Goal: Task Accomplishment & Management: Use online tool/utility

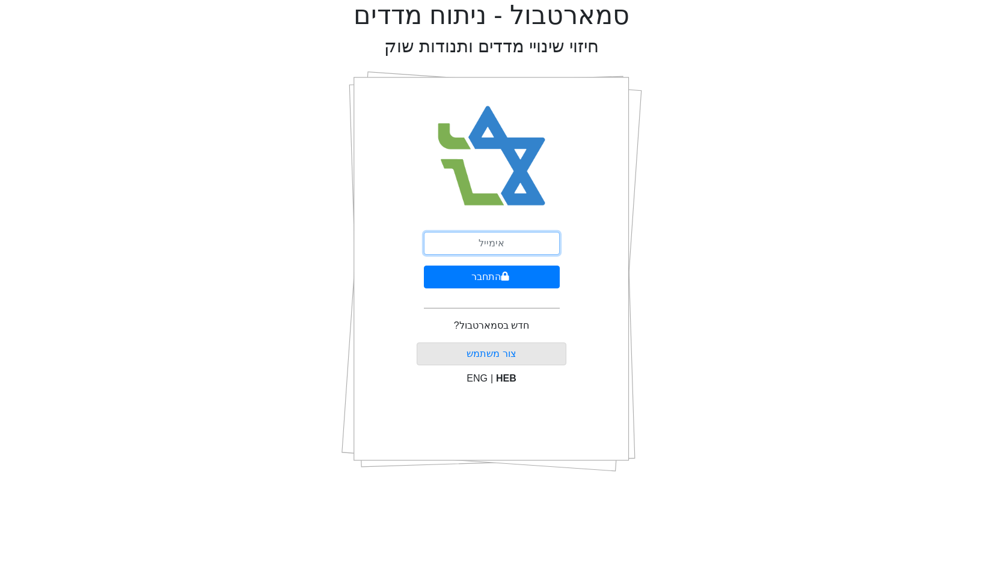
click at [498, 248] on input "email" at bounding box center [492, 243] width 136 height 23
type input "[EMAIL_ADDRESS][DOMAIN_NAME]"
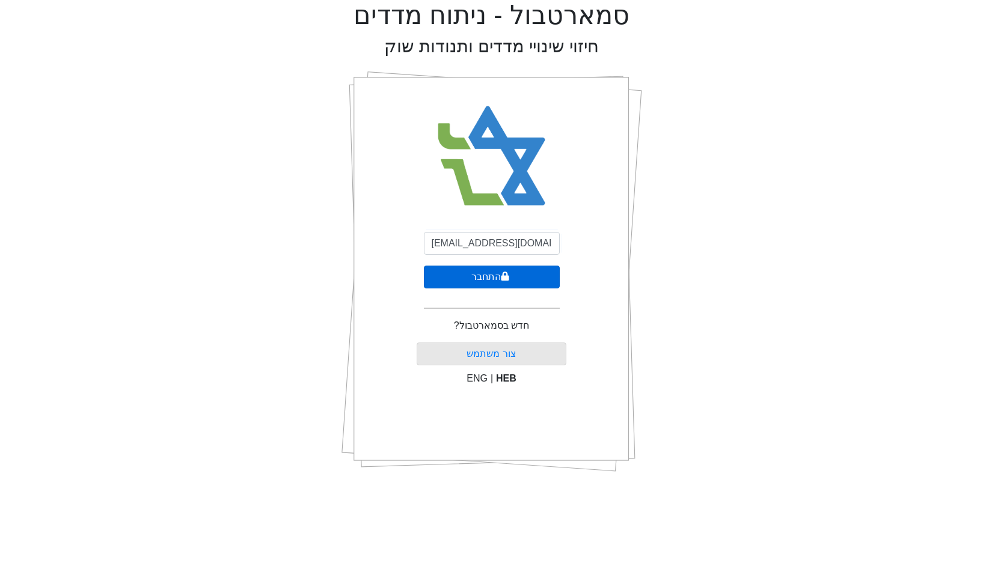
click at [512, 282] on button "התחבר" at bounding box center [492, 277] width 136 height 23
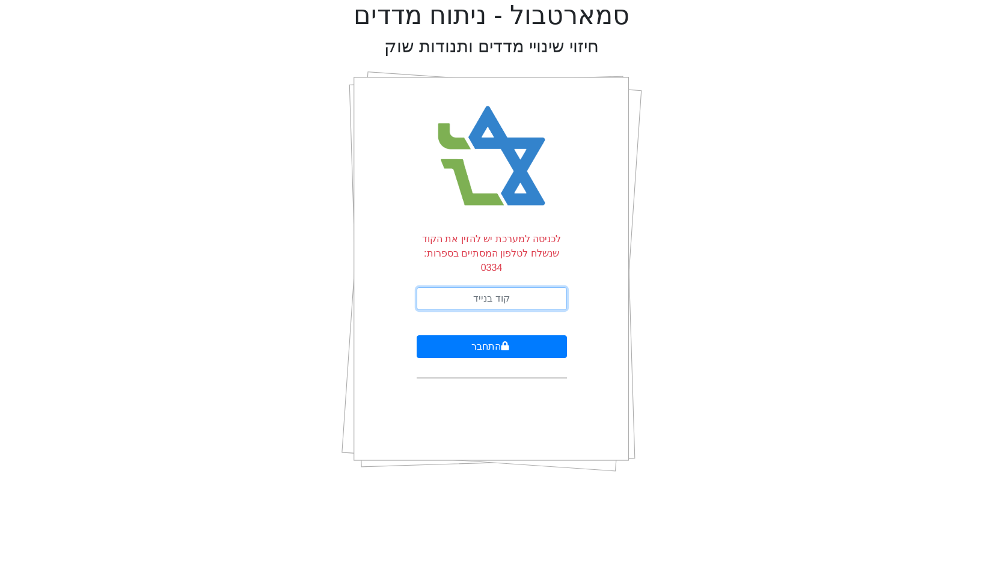
click at [512, 287] on input "text" at bounding box center [492, 298] width 150 height 23
type input "555087"
click at [417, 335] on button "התחבר" at bounding box center [492, 346] width 150 height 23
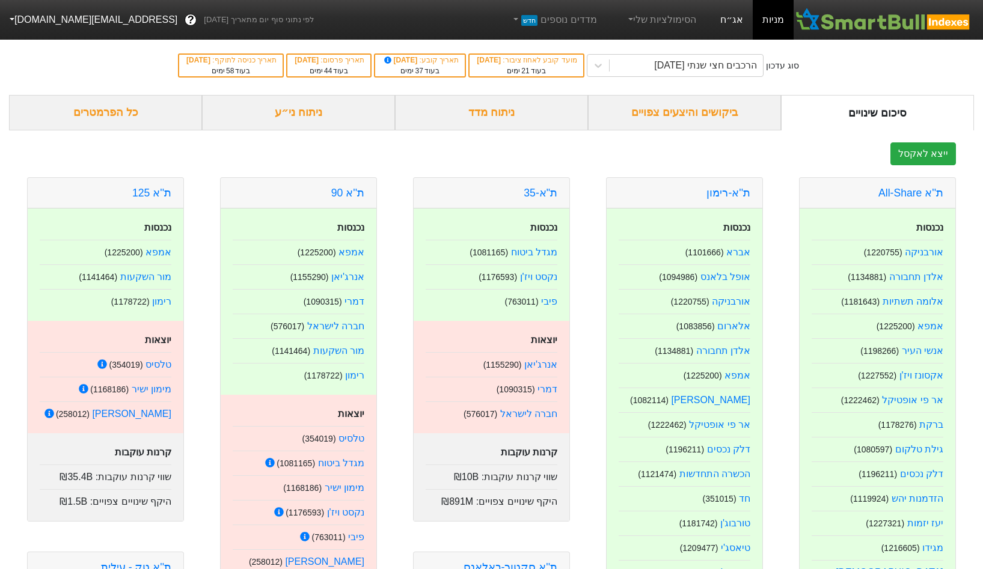
click at [722, 21] on link "אג״ח" at bounding box center [731, 20] width 42 height 40
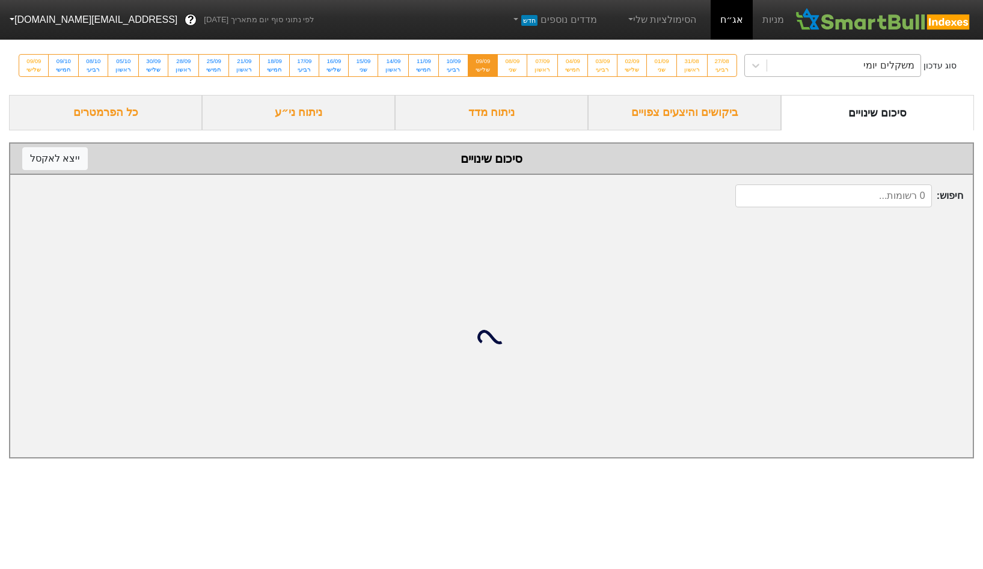
click at [801, 65] on div "סוג עדכון משקלים יומי 27/08 רביעי 31/08 ראשון 01/09 שני 02/09 שלישי 03/09 רביעי…" at bounding box center [491, 65] width 983 height 59
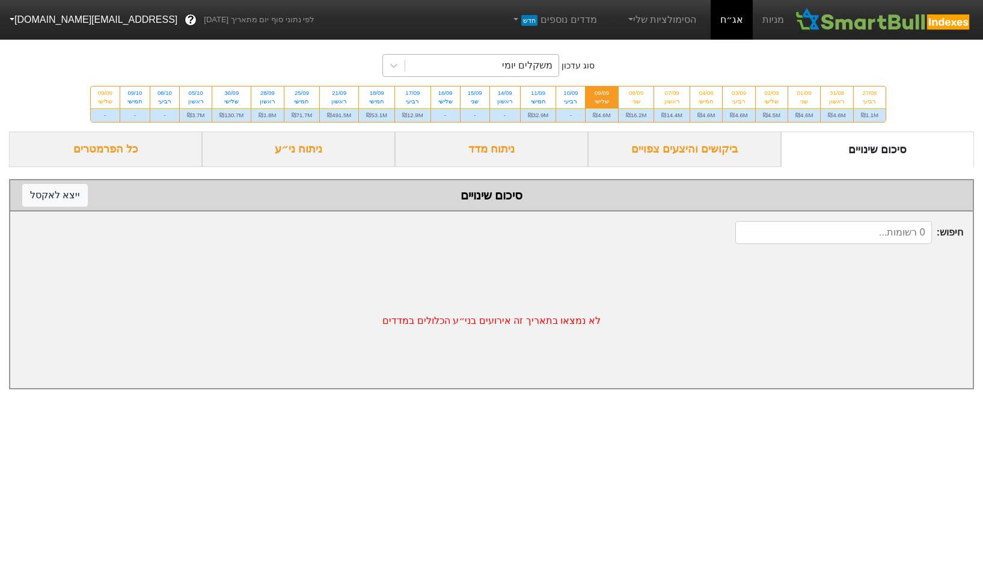
click at [544, 64] on div "משקלים יומי" at bounding box center [527, 65] width 50 height 14
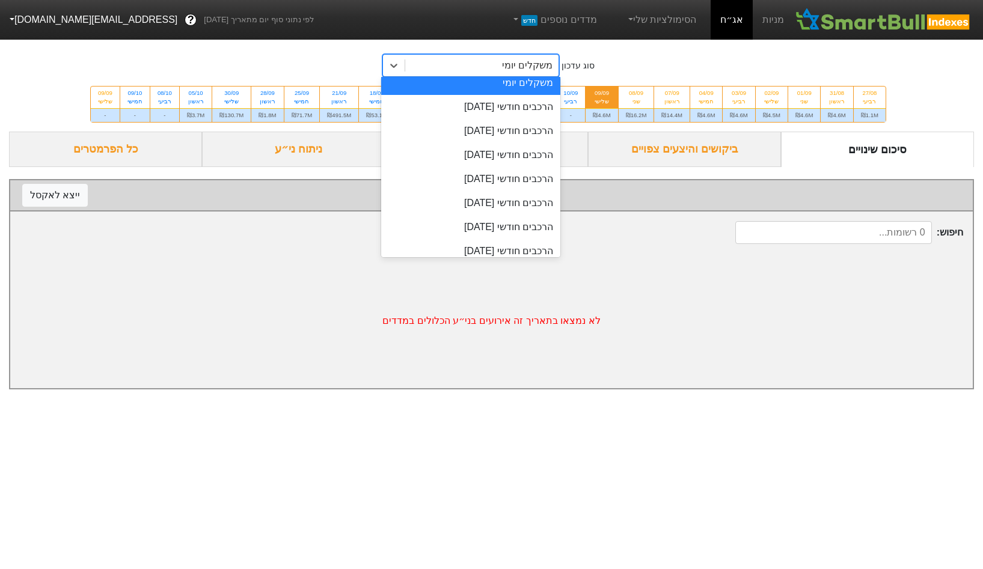
scroll to position [515, 0]
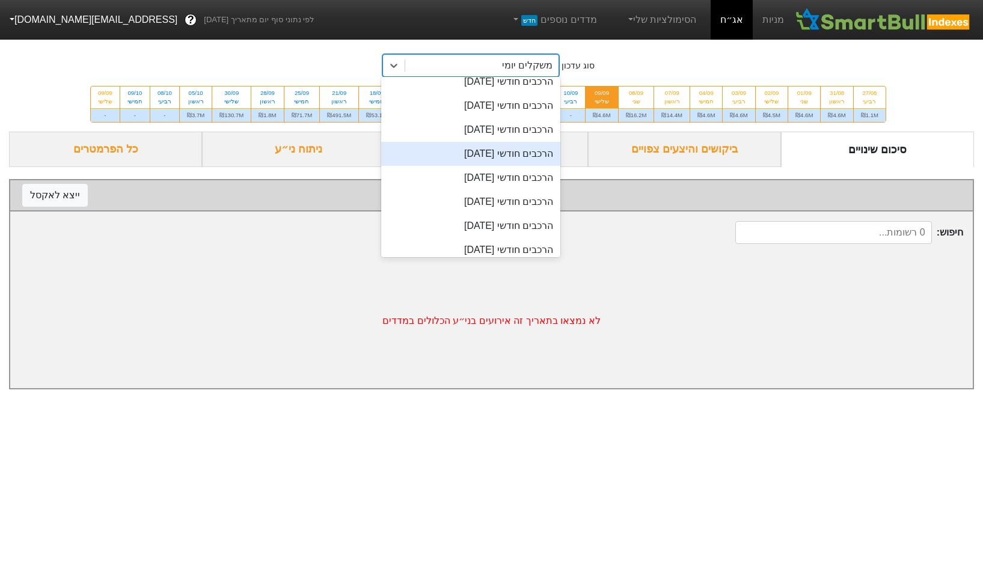
click at [513, 151] on div "הרכבים חודשי 26/11/2025" at bounding box center [470, 154] width 179 height 24
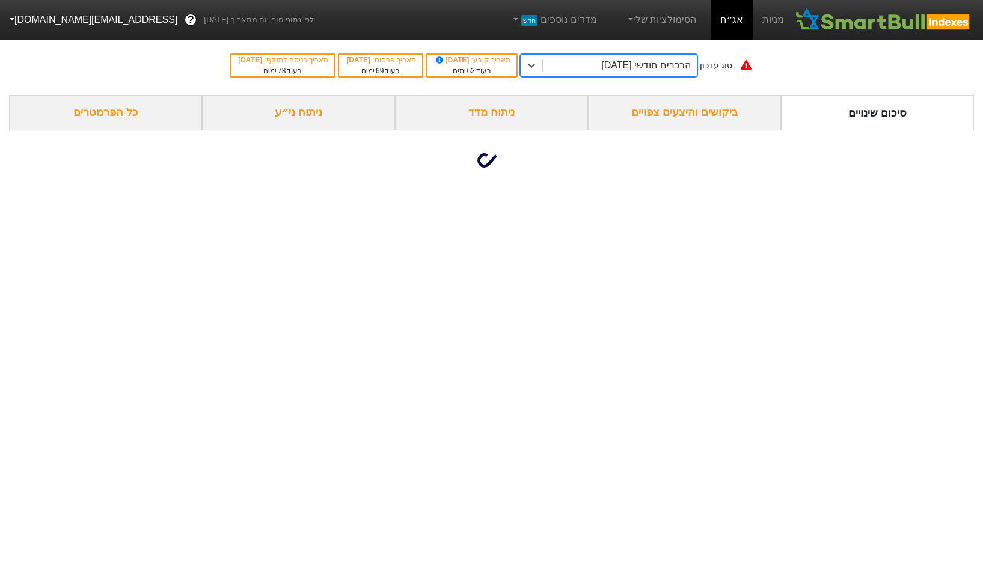
click at [621, 73] on div "הרכבים חודשי 26/11/2025" at bounding box center [619, 66] width 153 height 22
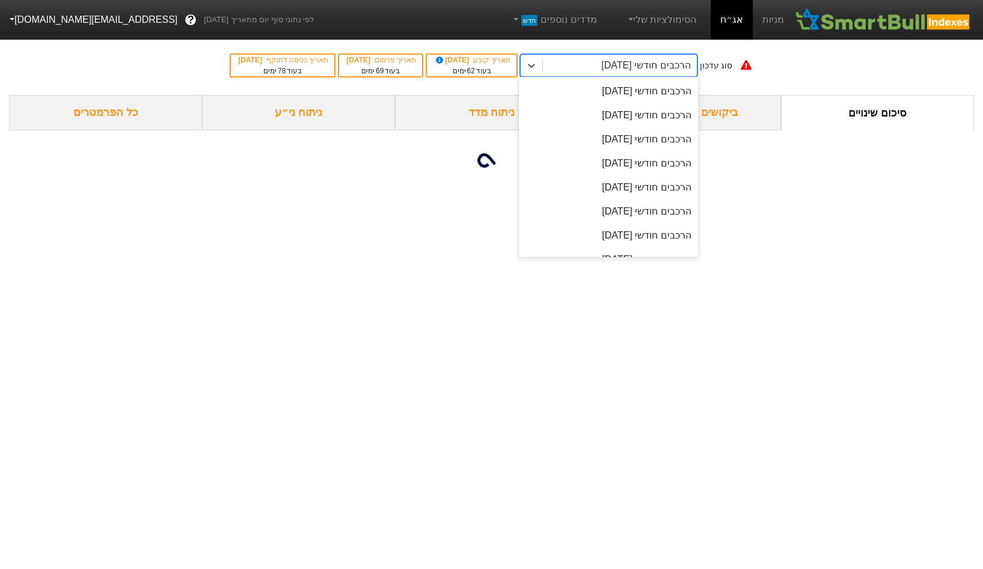
scroll to position [431, 0]
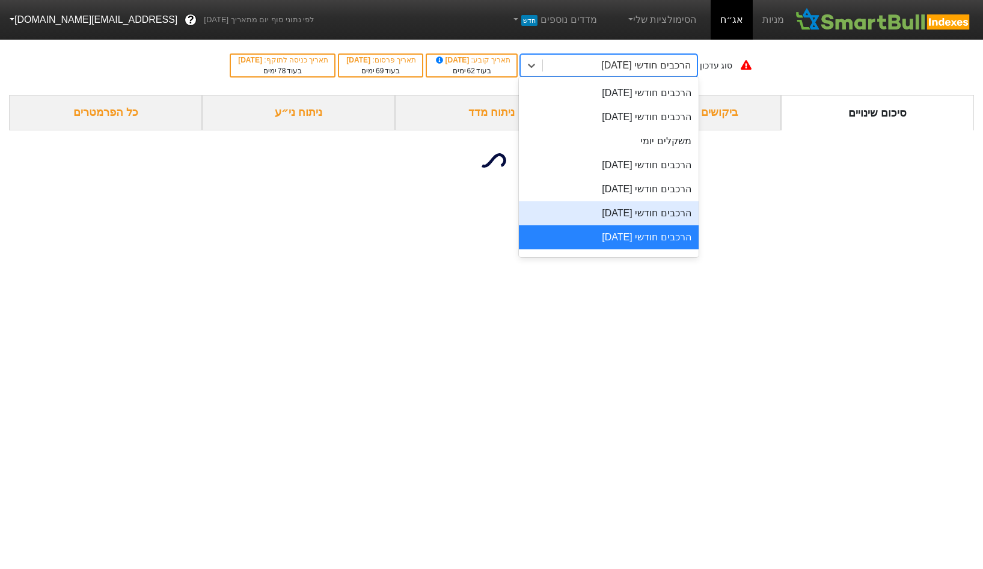
click at [630, 206] on div "הרכבים חודשי [DATE]" at bounding box center [608, 213] width 179 height 24
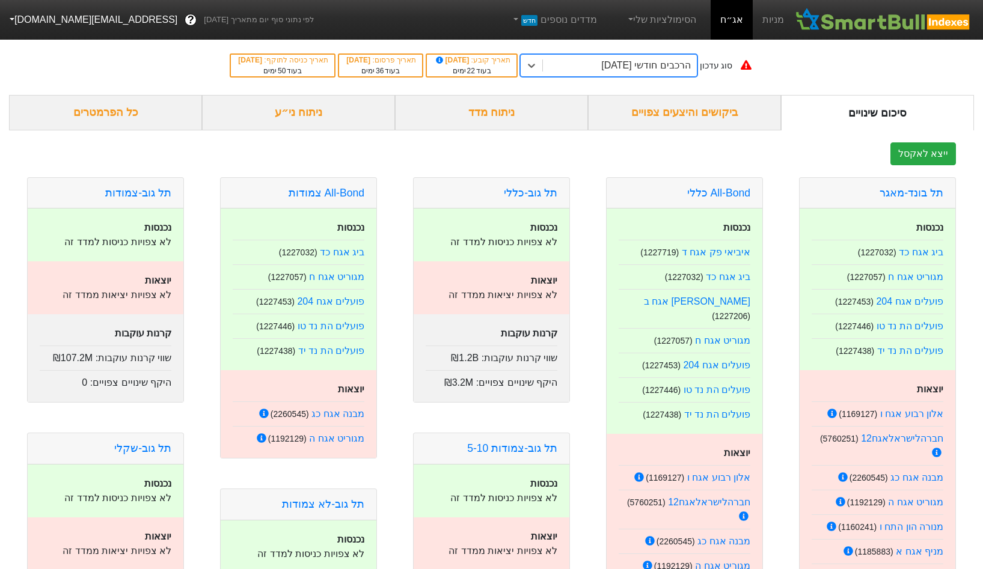
click at [638, 82] on div "סוג עדכון option הרכבים חודשי 29/10/2025, selected. 0 results available. Select…" at bounding box center [491, 65] width 983 height 59
click at [647, 66] on div "הרכבים חודשי [DATE]" at bounding box center [645, 65] width 89 height 14
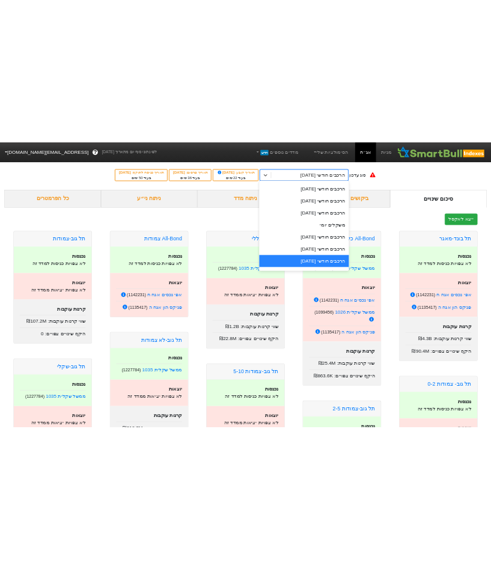
scroll to position [467, 0]
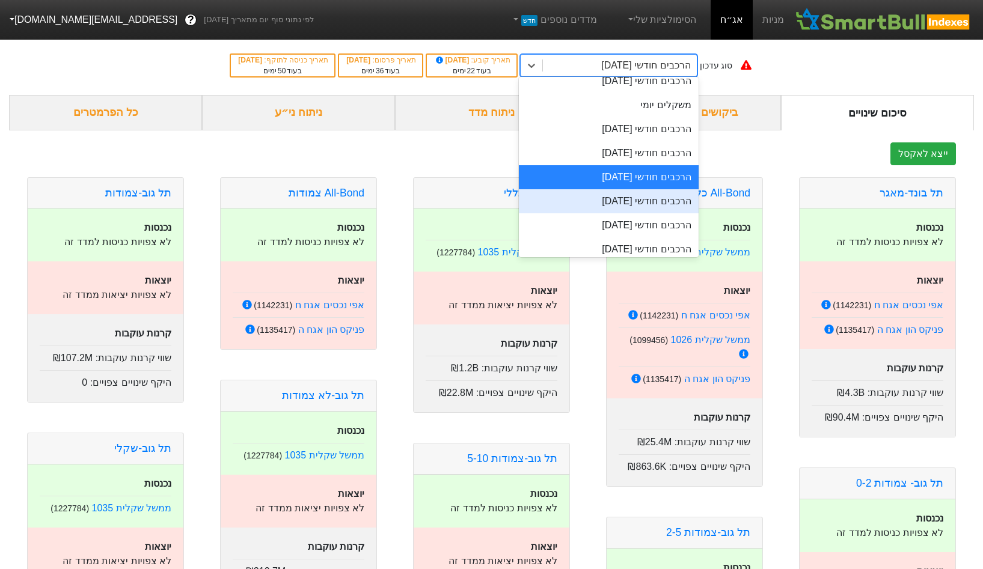
click at [640, 203] on div "הרכבים חודשי 26/11/2025" at bounding box center [608, 201] width 179 height 24
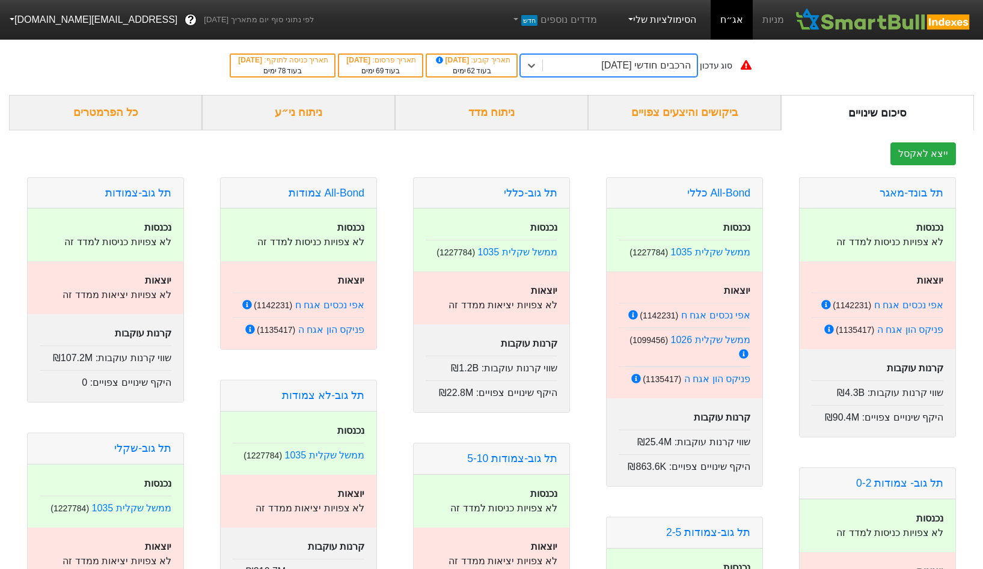
click at [679, 24] on link "הסימולציות שלי" at bounding box center [661, 20] width 81 height 24
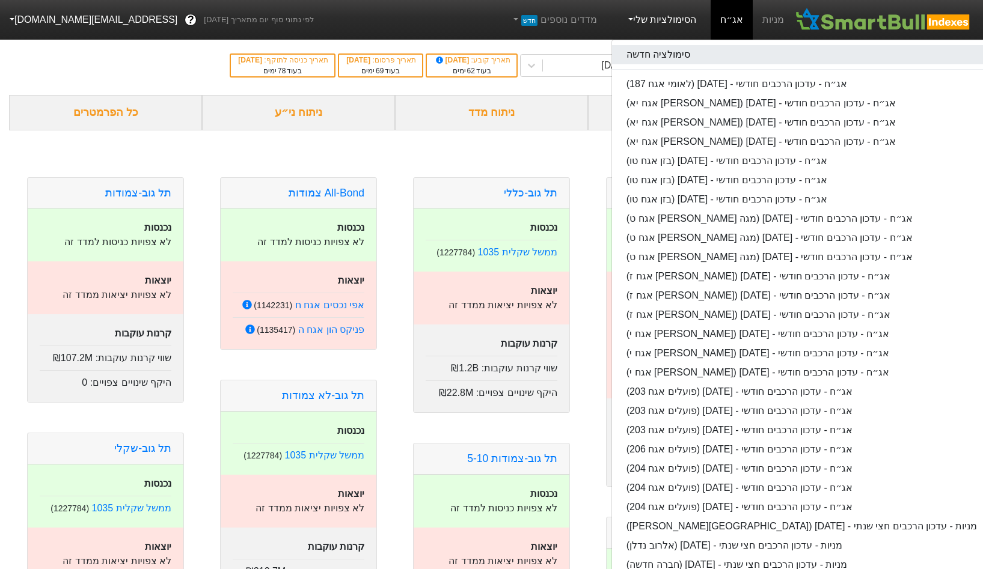
click at [677, 52] on link "סימולציה חדשה" at bounding box center [801, 54] width 379 height 19
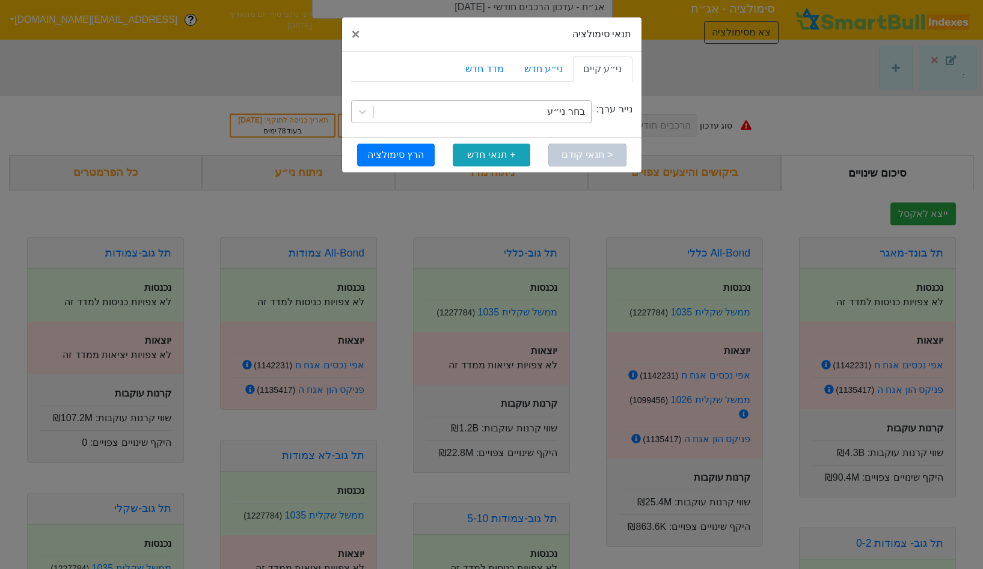
click at [534, 111] on div "בחר ני״ע" at bounding box center [482, 112] width 217 height 22
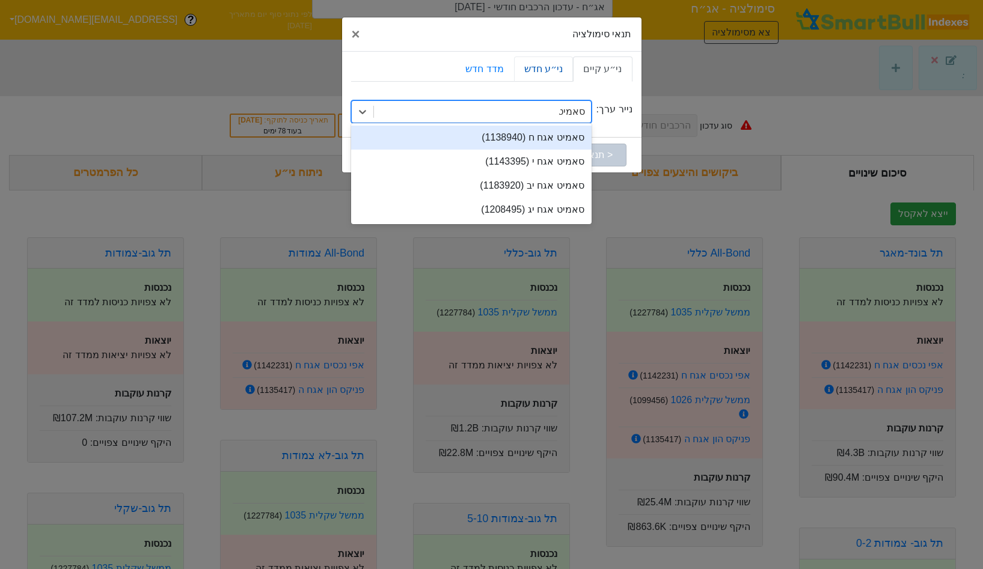
type input "סאמיט"
click at [554, 79] on link "ני״ע חדש" at bounding box center [543, 68] width 59 height 25
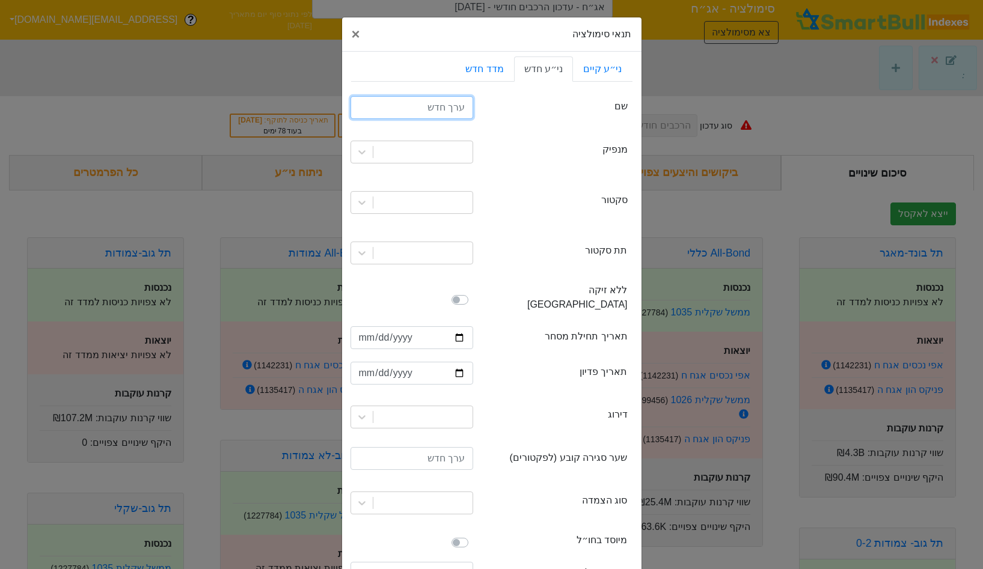
click at [401, 101] on input "text" at bounding box center [411, 107] width 123 height 23
type input "סאמיט אגח יד"
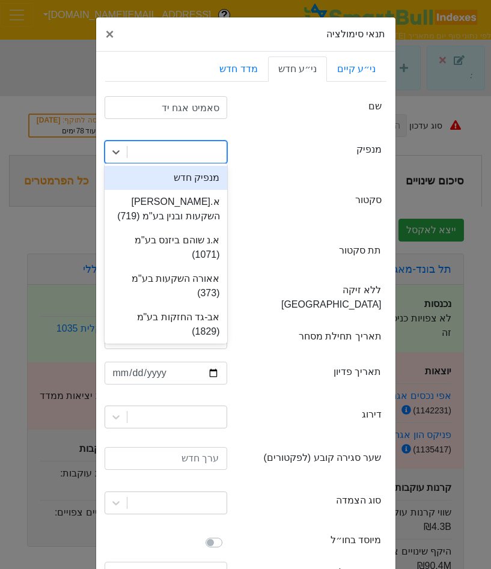
click at [189, 157] on div at bounding box center [176, 152] width 99 height 22
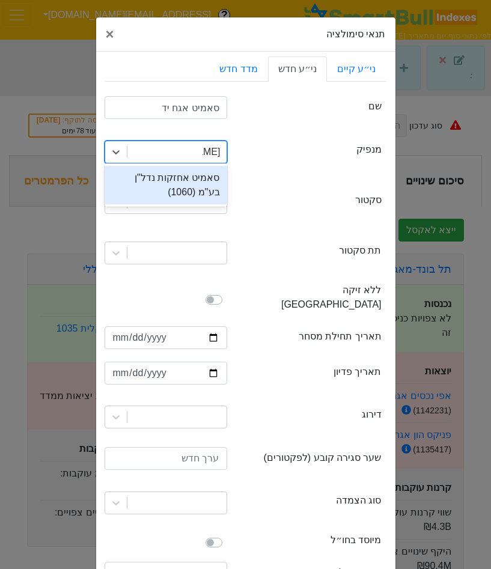
type input "סאמי"
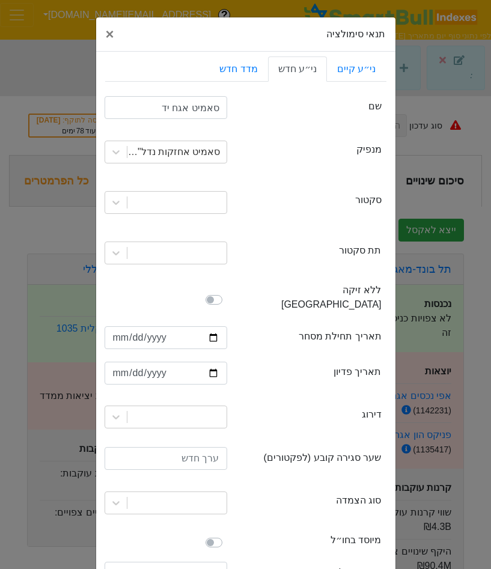
click at [197, 190] on div at bounding box center [166, 202] width 141 height 41
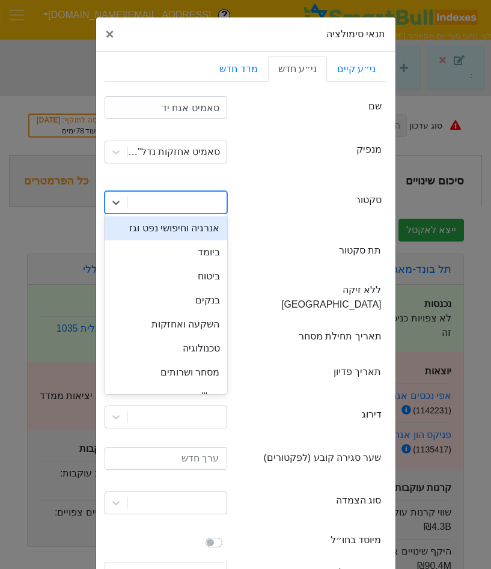
click at [181, 205] on div at bounding box center [176, 203] width 99 height 22
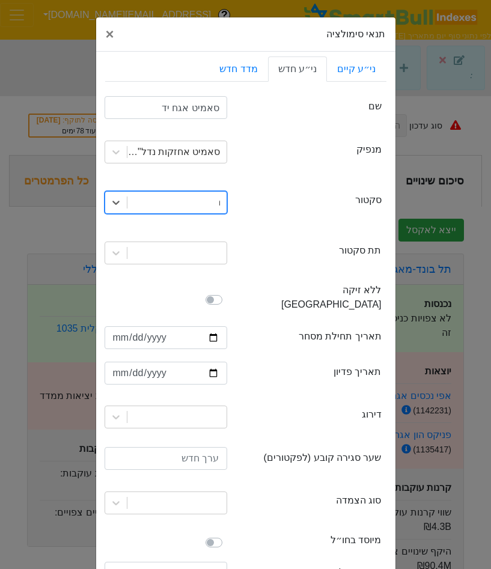
type input "נד"
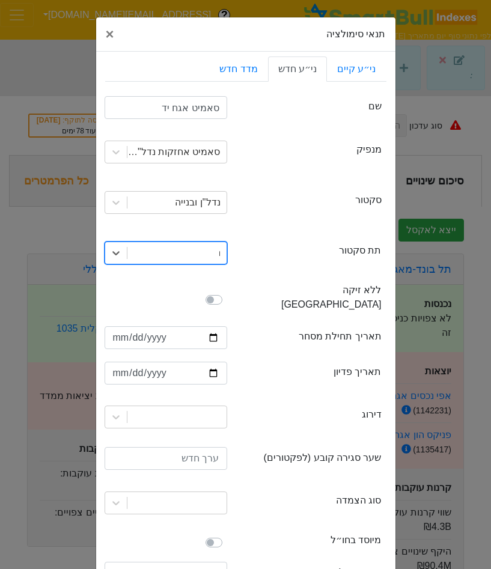
type input "נד"
click at [124, 341] on div "firstTradingDate תאריך תחילת מסחר" at bounding box center [245, 339] width 281 height 35
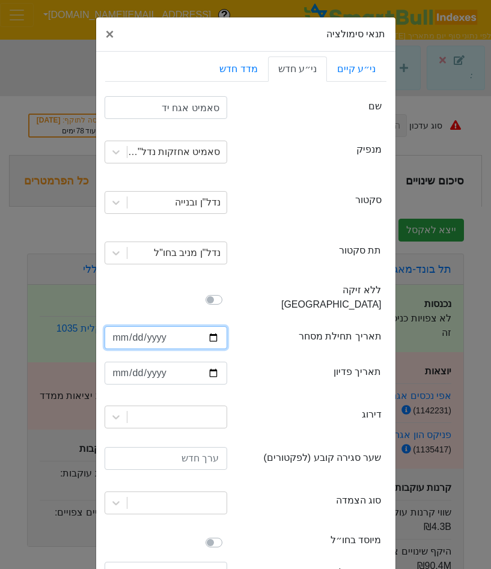
click at [120, 327] on input "date" at bounding box center [166, 337] width 123 height 23
type input "2025-09-11"
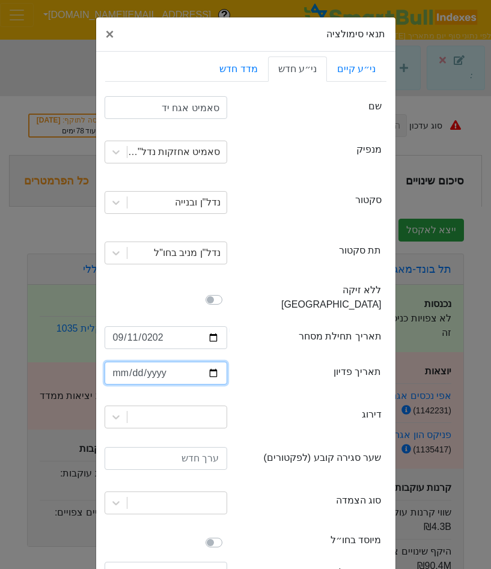
click at [118, 362] on input "date" at bounding box center [166, 373] width 123 height 23
type input "2036-01-31"
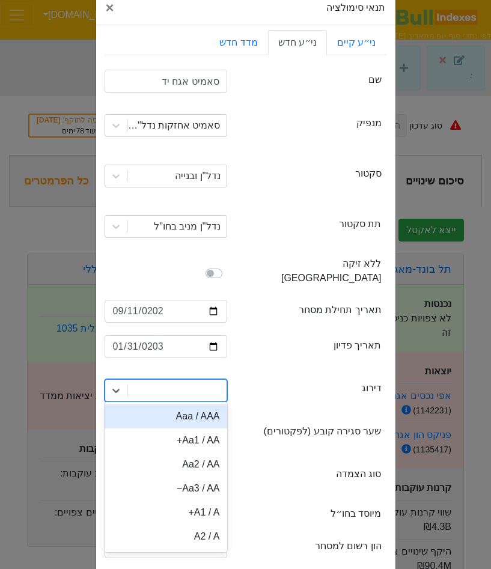
click at [171, 401] on div "option Aaa / AAA focused, 1 of 21. 21 results available. Use Up and Down to cho…" at bounding box center [166, 390] width 123 height 23
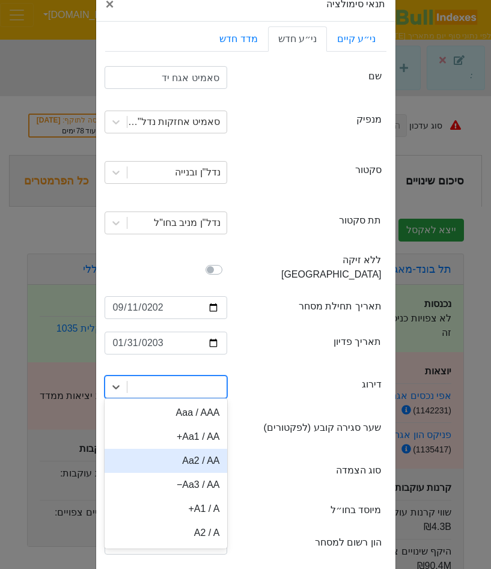
scroll to position [43, 0]
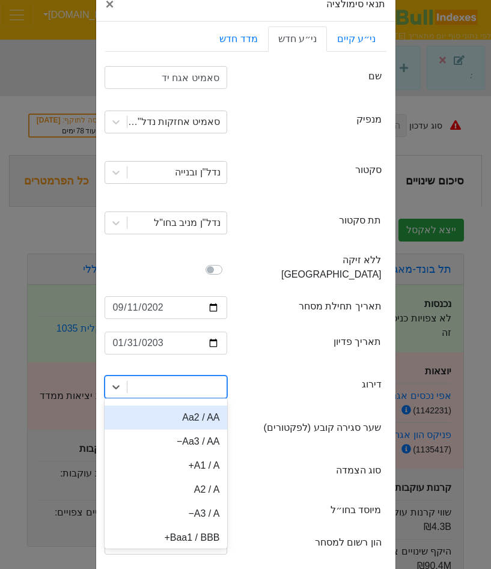
click at [205, 411] on div "Aa2 / AA" at bounding box center [166, 418] width 123 height 24
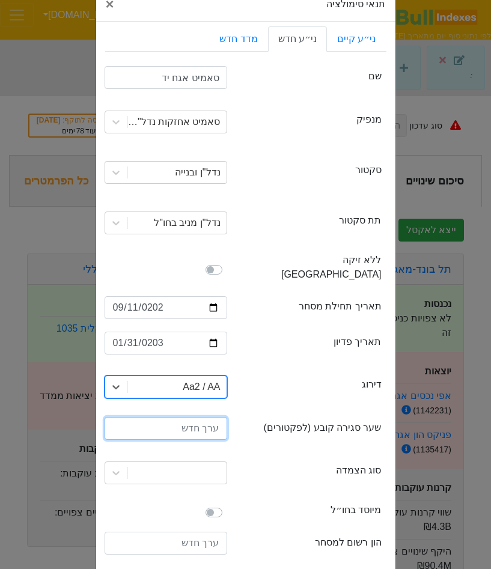
click at [197, 417] on input "number" at bounding box center [166, 428] width 123 height 23
type input "100"
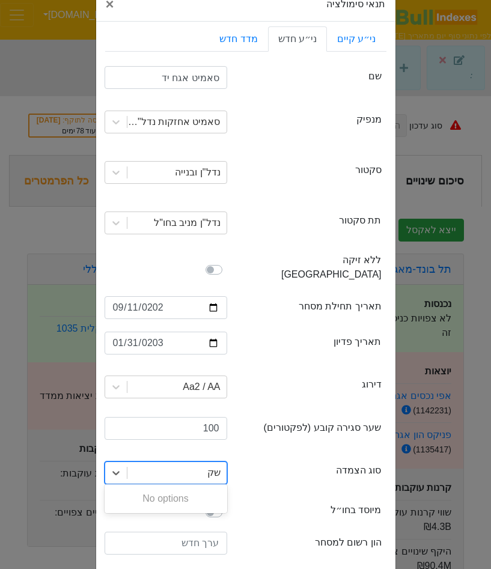
type input "ש"
type input "ל"
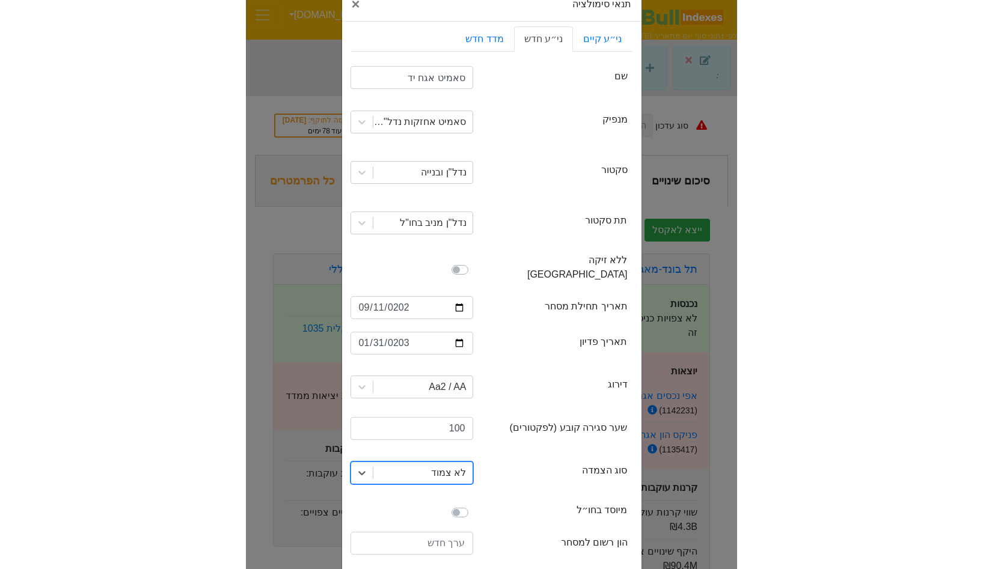
scroll to position [112, 0]
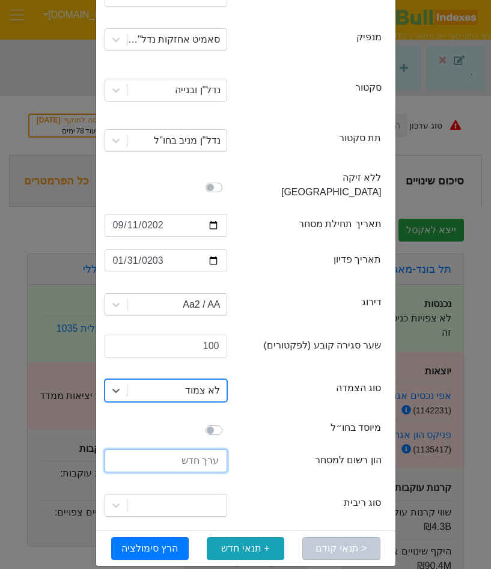
click at [196, 450] on input "number" at bounding box center [166, 461] width 123 height 23
type input "2"
type input "150000000"
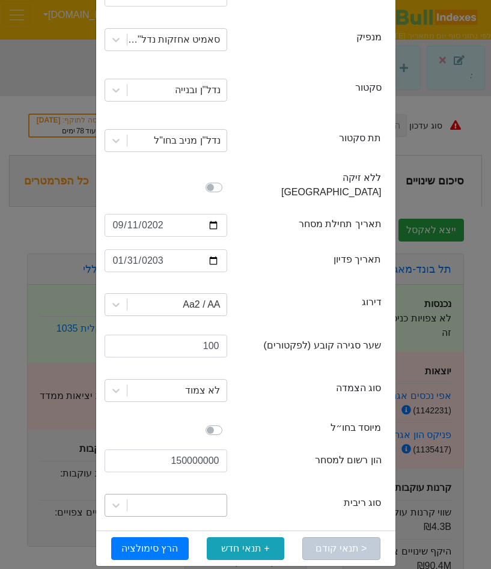
click at [200, 498] on div at bounding box center [176, 506] width 99 height 22
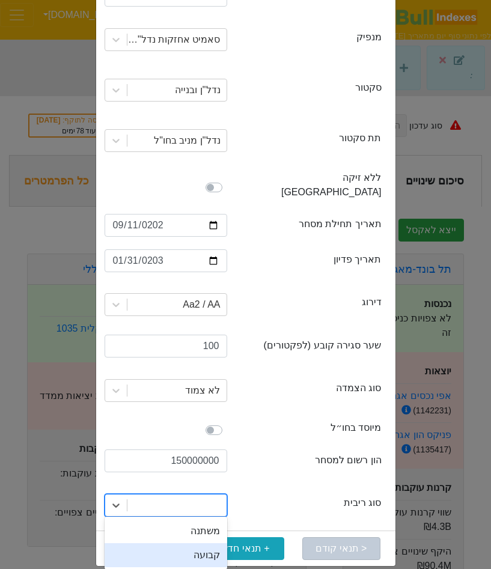
click at [199, 543] on div "קבועה" at bounding box center [166, 555] width 123 height 24
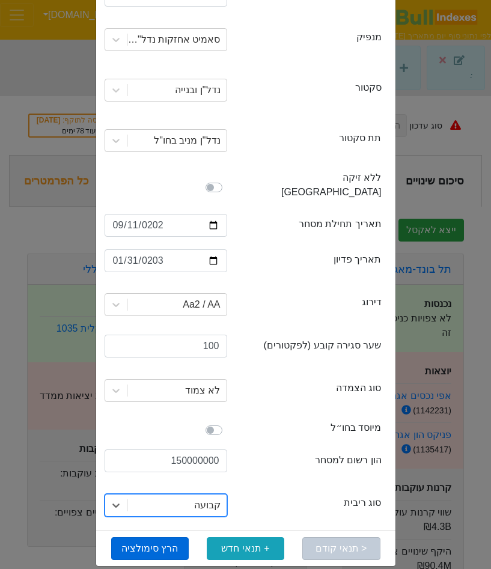
click at [159, 540] on button "הרץ סימולציה" at bounding box center [150, 548] width 78 height 23
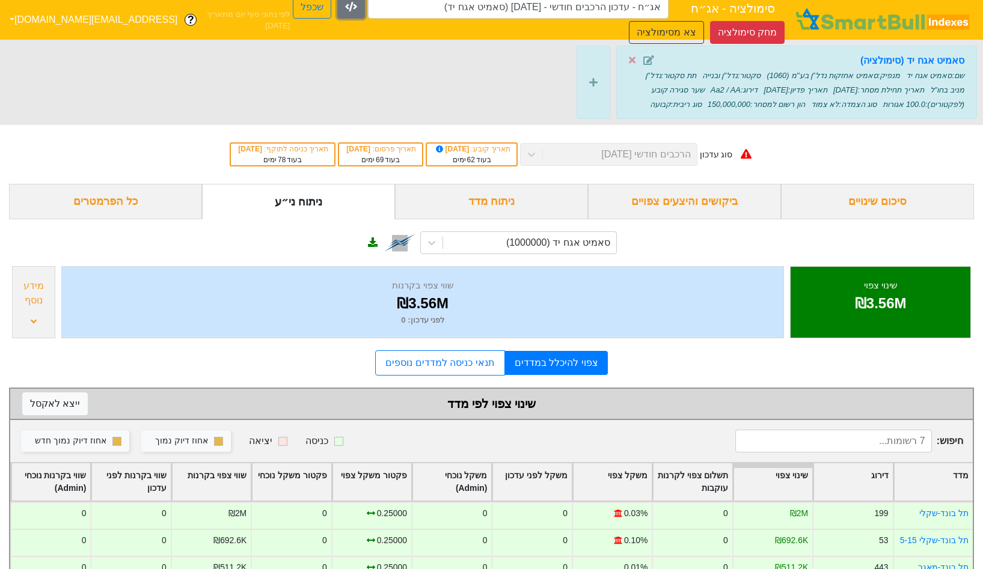
click at [337, 12] on button "button" at bounding box center [351, 7] width 28 height 23
click at [292, 1] on button "שכפל" at bounding box center [311, 7] width 38 height 23
type input "אג״ח - עדכון הרכבים חודשי - [DATE] (סאמיט אגח יד) - העתק"
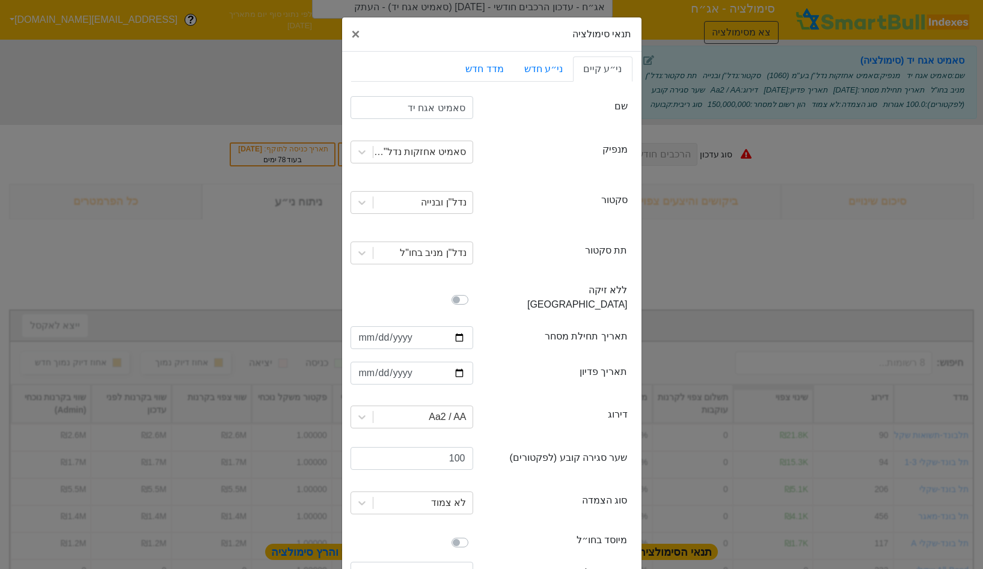
scroll to position [112, 0]
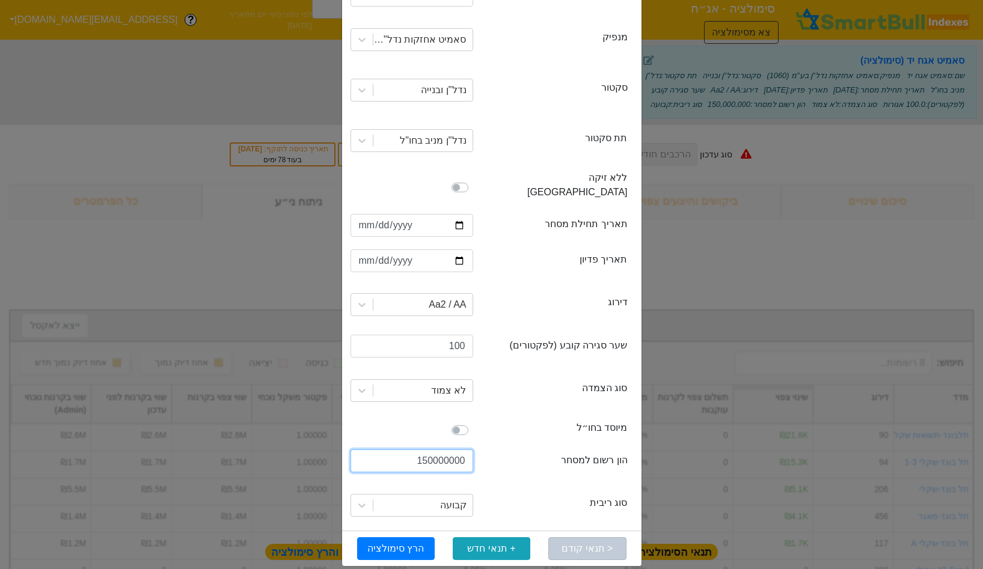
click at [425, 457] on input "150000000" at bounding box center [411, 461] width 123 height 23
type input "200000000"
click at [406, 538] on button "הרץ סימולציה" at bounding box center [396, 548] width 78 height 23
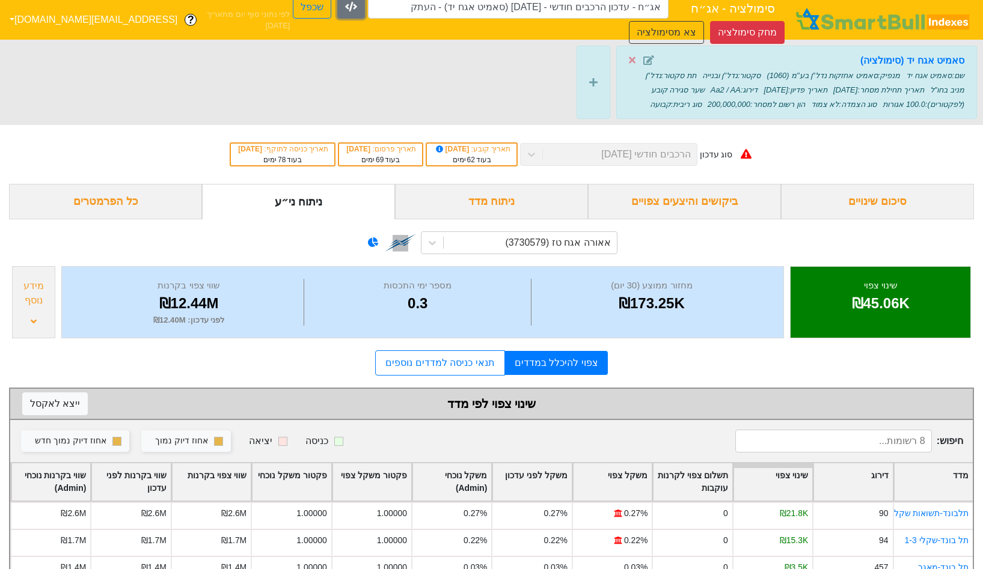
click at [345, 11] on icon "button" at bounding box center [351, 7] width 12 height 10
click at [292, 10] on button "שכפל" at bounding box center [311, 7] width 38 height 23
type input "אג״ח - עדכון הרכבים חודשי - [DATE] (סאמיט אגח יד) - העתק - העתק"
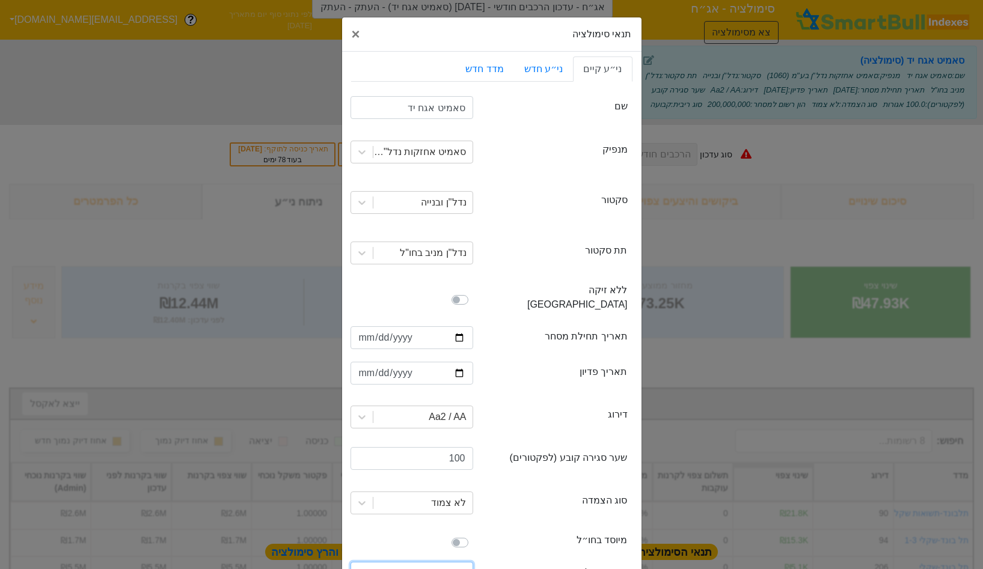
drag, startPoint x: 421, startPoint y: 558, endPoint x: 412, endPoint y: 558, distance: 9.6
click at [412, 562] on input "200000000" at bounding box center [411, 573] width 123 height 23
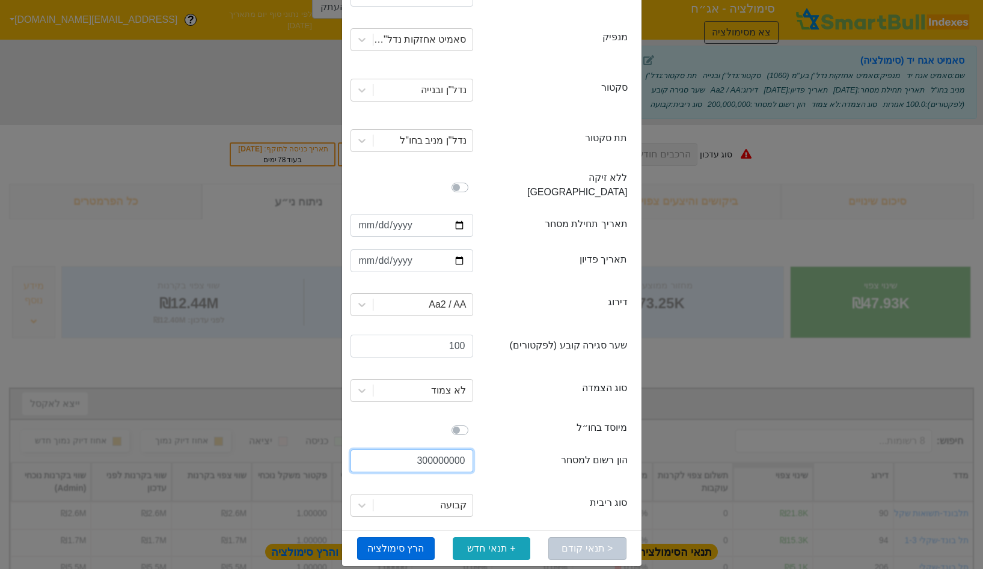
type input "300000000"
click at [412, 537] on button "הרץ סימולציה" at bounding box center [396, 548] width 78 height 23
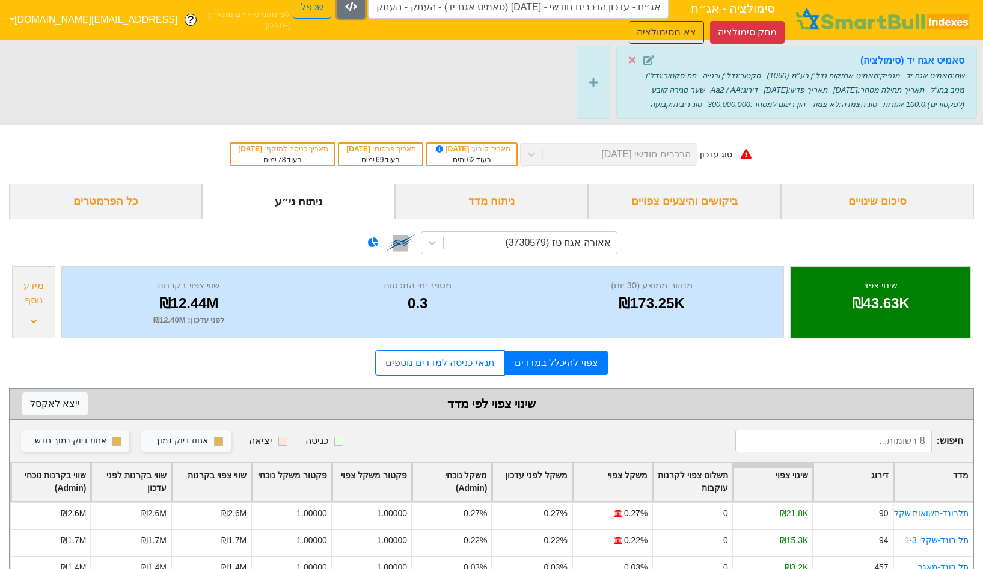
click at [345, 11] on icon "button" at bounding box center [351, 7] width 12 height 10
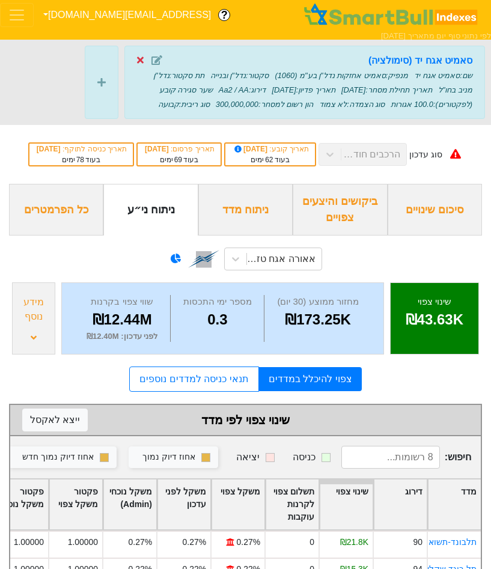
click at [142, 64] on icon at bounding box center [140, 60] width 7 height 10
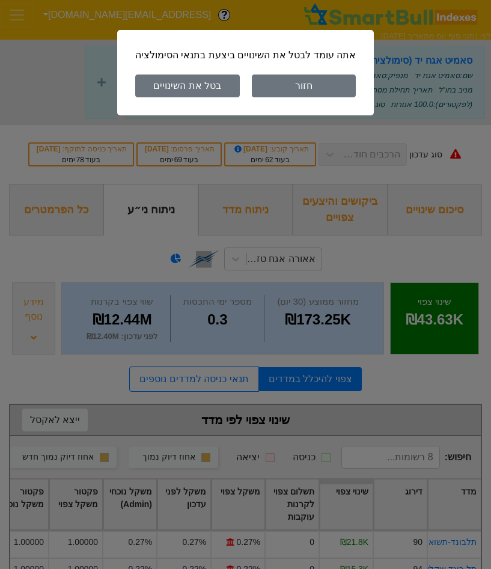
click at [193, 86] on button "בטל את השינויים" at bounding box center [187, 86] width 105 height 23
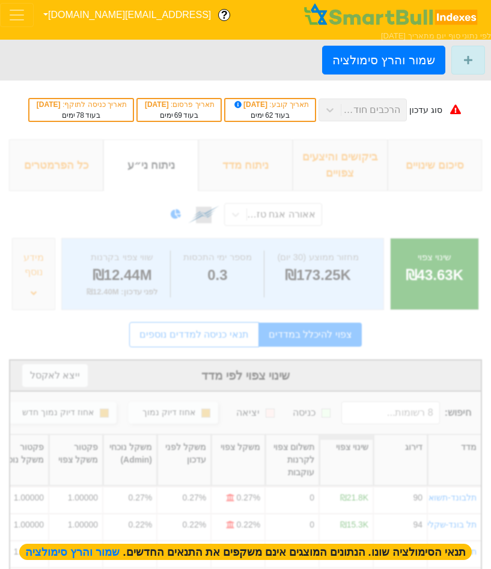
click at [26, 13] on span "Toggle navigation" at bounding box center [17, 15] width 18 height 18
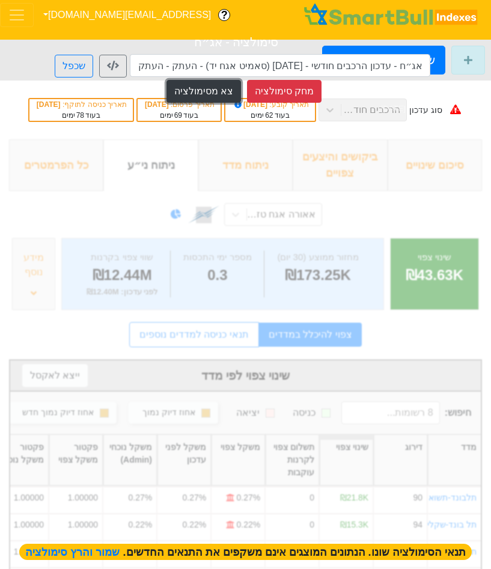
click at [225, 90] on button "צא מסימולציה" at bounding box center [203, 91] width 75 height 23
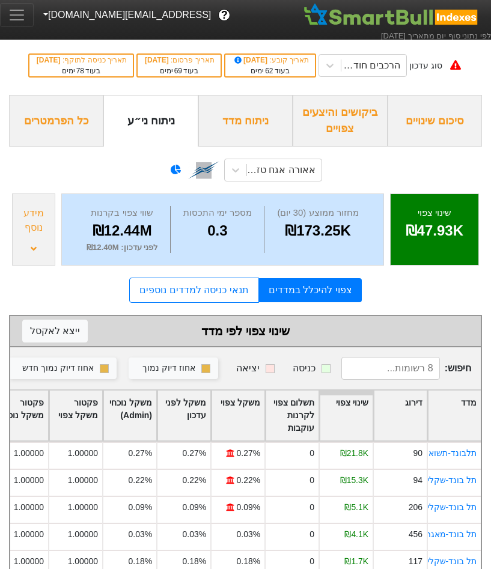
click at [26, 18] on span "Toggle navigation" at bounding box center [17, 15] width 18 height 18
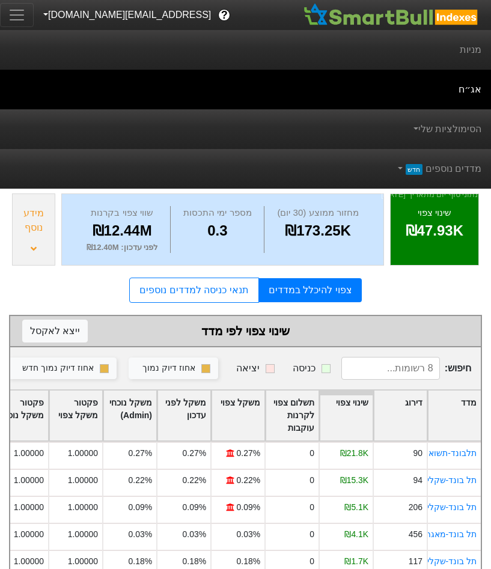
click at [346, 132] on div "הסימולציות שלי" at bounding box center [245, 129] width 491 height 40
click at [425, 124] on link "הסימולציות שלי" at bounding box center [446, 129] width 71 height 24
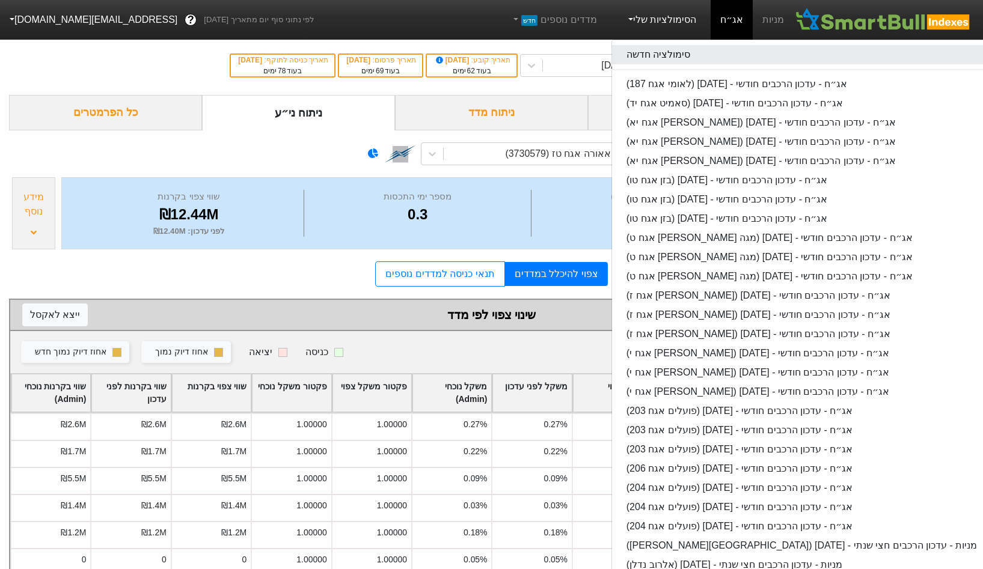
click at [754, 47] on link "סימולציה חדשה" at bounding box center [801, 54] width 379 height 19
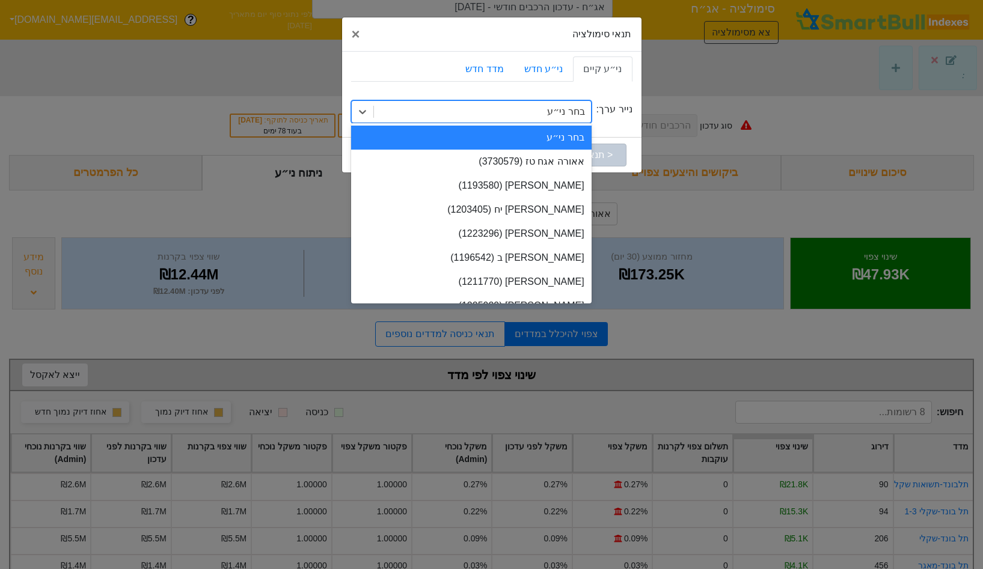
click at [563, 108] on div "בחר ני״ע" at bounding box center [565, 112] width 37 height 14
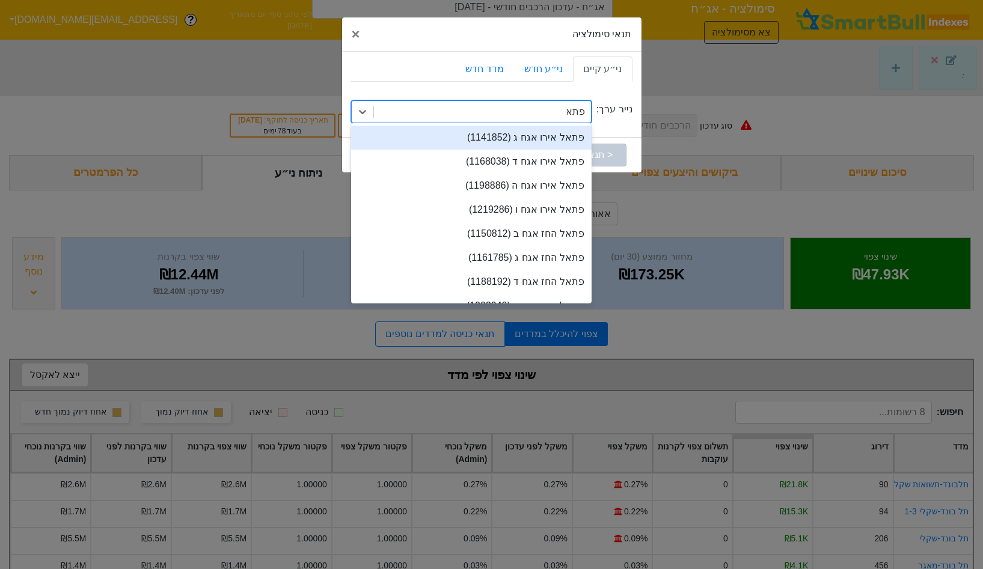
type input "פתאל"
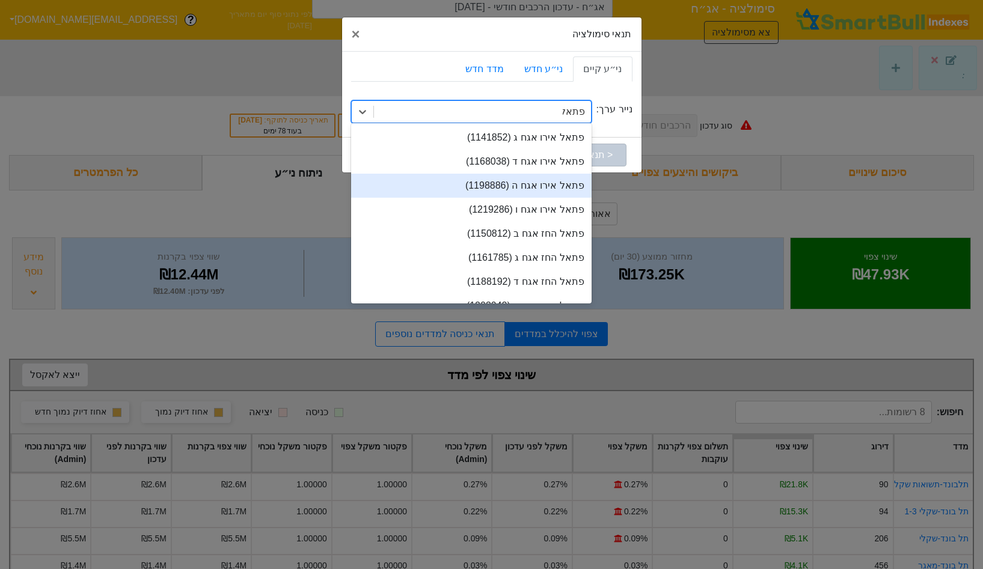
click at [530, 179] on div "פתאל אירו אגח ה (1198886)" at bounding box center [471, 186] width 240 height 24
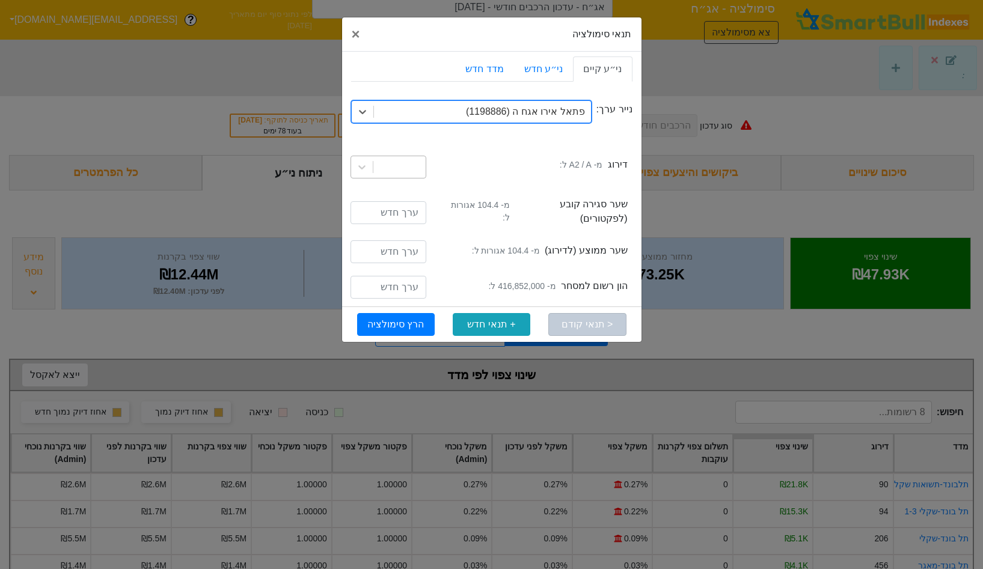
click at [418, 168] on input "text" at bounding box center [418, 167] width 1 height 14
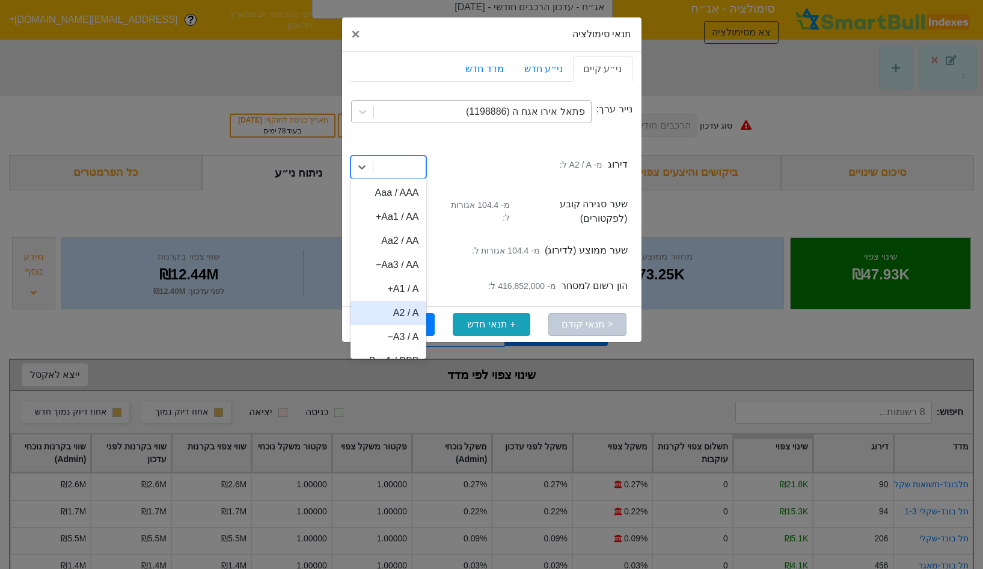
click at [399, 312] on div "A2 / A" at bounding box center [388, 313] width 76 height 24
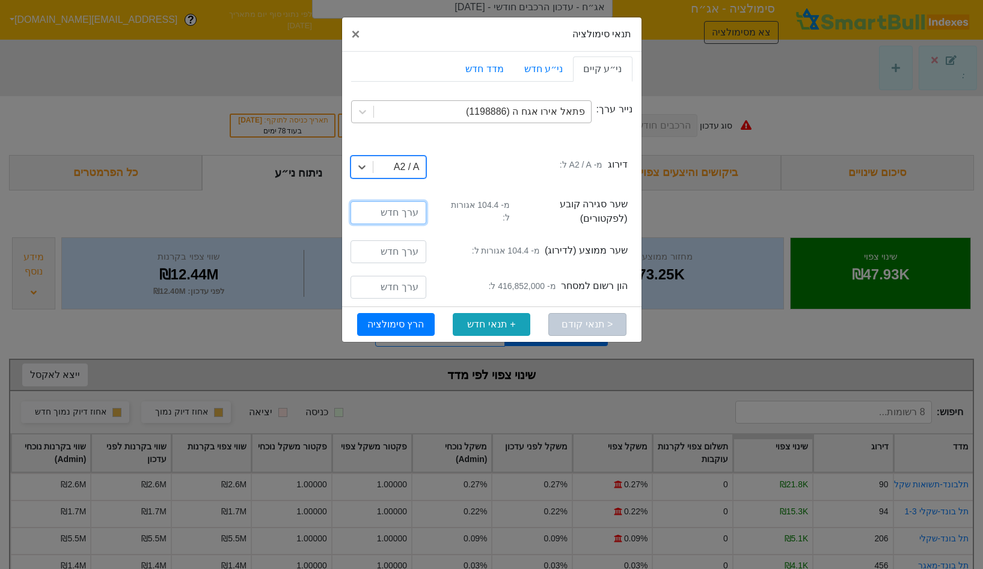
click at [407, 207] on input "number" at bounding box center [388, 212] width 76 height 23
type input "104.4"
click at [393, 240] on input "number" at bounding box center [388, 251] width 76 height 23
paste input "104.4"
type input "104.4"
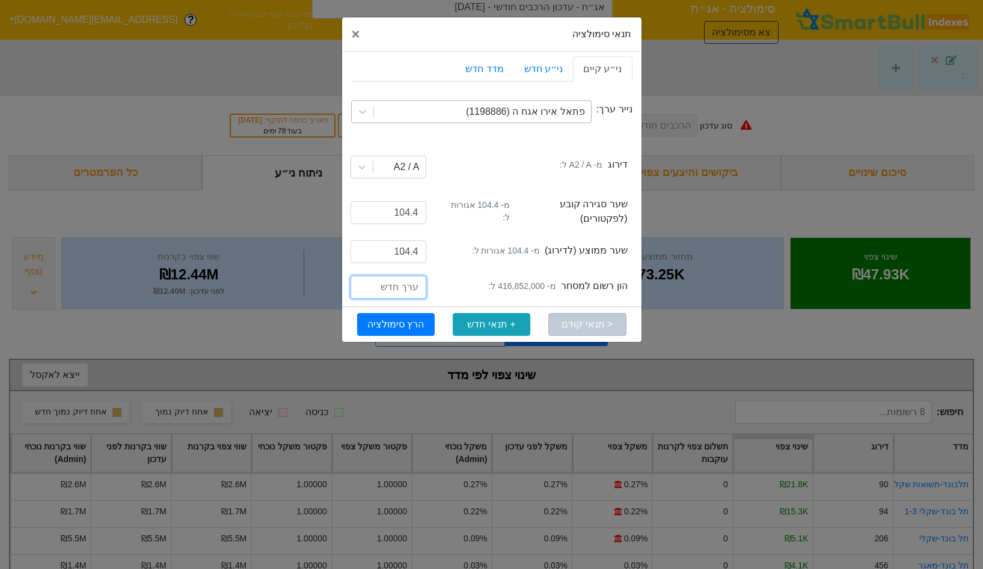
click at [414, 278] on input "number" at bounding box center [388, 287] width 76 height 23
type input "416852000"
click at [392, 313] on button "הרץ סימולציה" at bounding box center [396, 324] width 78 height 23
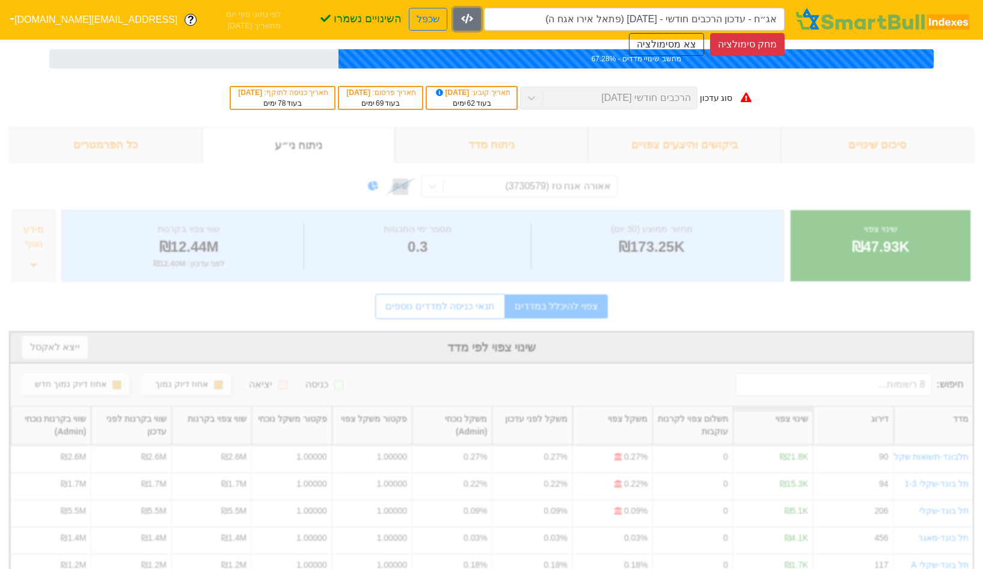
click at [461, 14] on icon "button" at bounding box center [467, 19] width 12 height 10
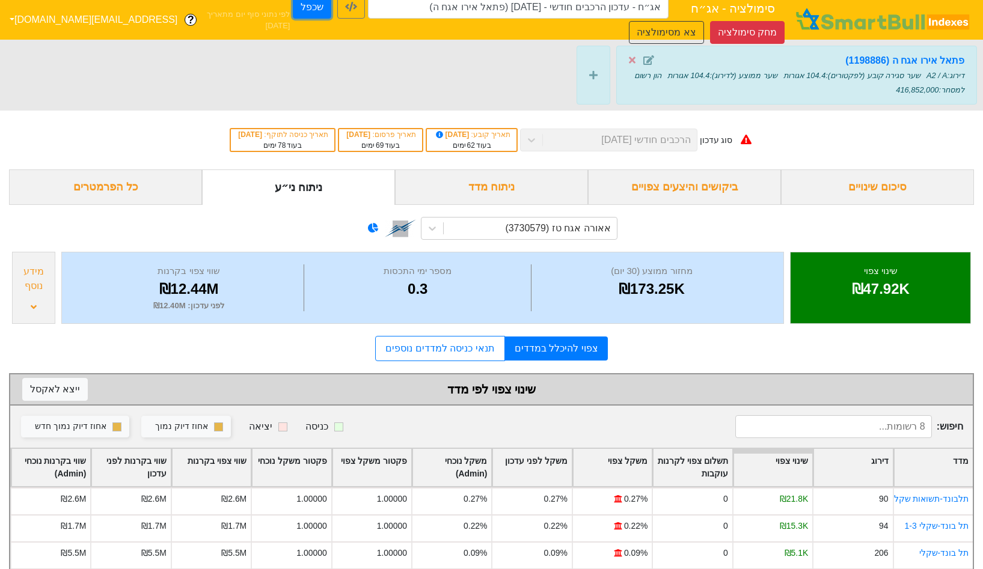
click at [293, 11] on button "שכפל" at bounding box center [312, 7] width 38 height 23
type input "אג״ח - עדכון הרכבים חודשי - 26/11/25 (פתאל אירו אגח ה) - העתק"
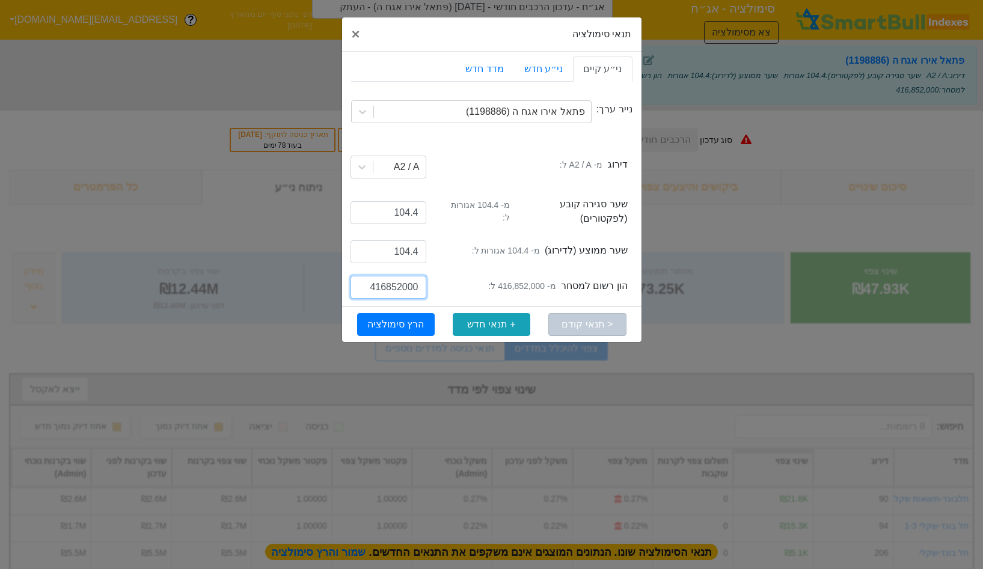
click at [382, 276] on input "416852000" at bounding box center [388, 287] width 76 height 23
paste input "616945"
type input "616945000"
click at [390, 315] on button "הרץ סימולציה" at bounding box center [396, 324] width 78 height 23
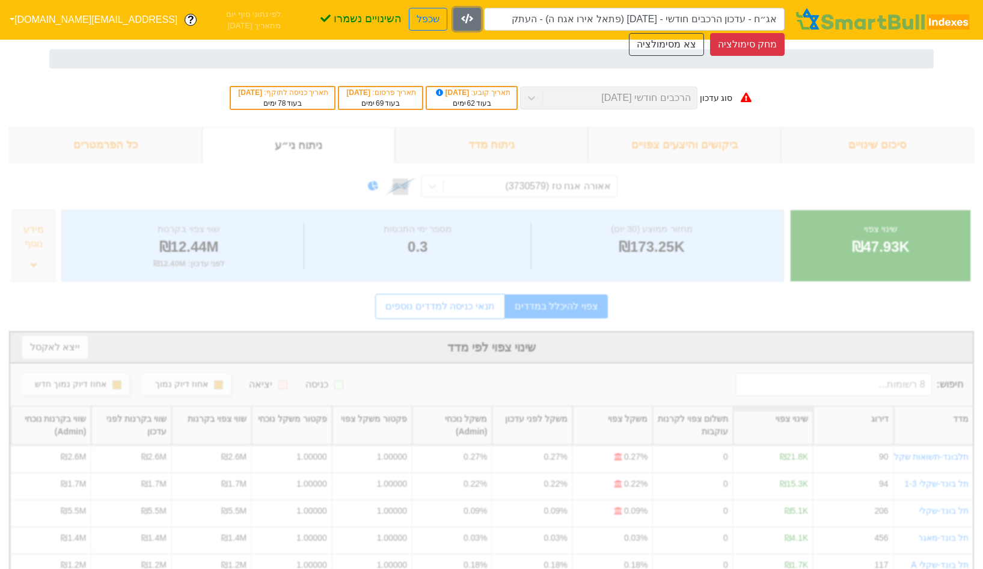
click at [461, 14] on icon "button" at bounding box center [467, 19] width 12 height 10
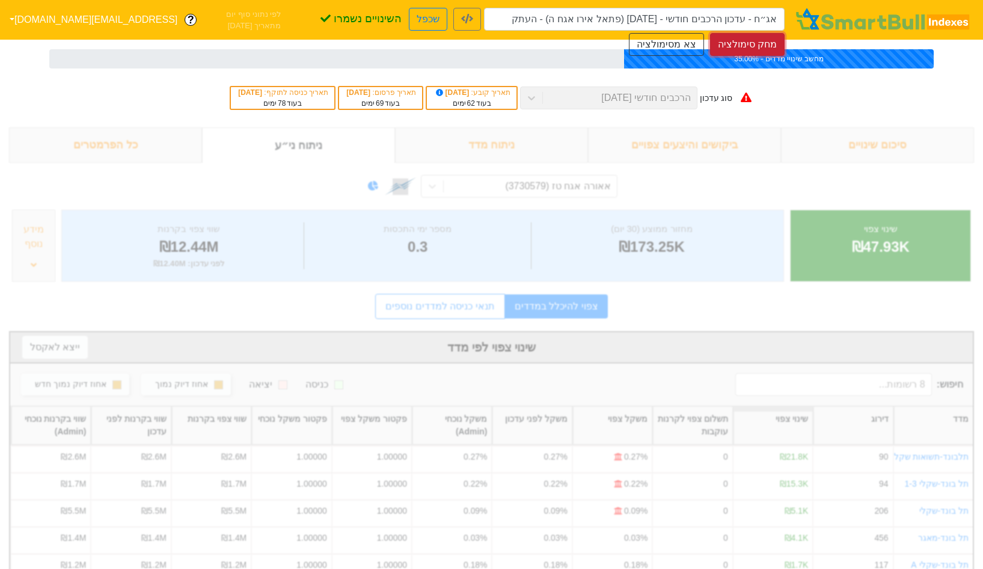
click at [760, 33] on button "מחק סימולציה" at bounding box center [747, 44] width 75 height 23
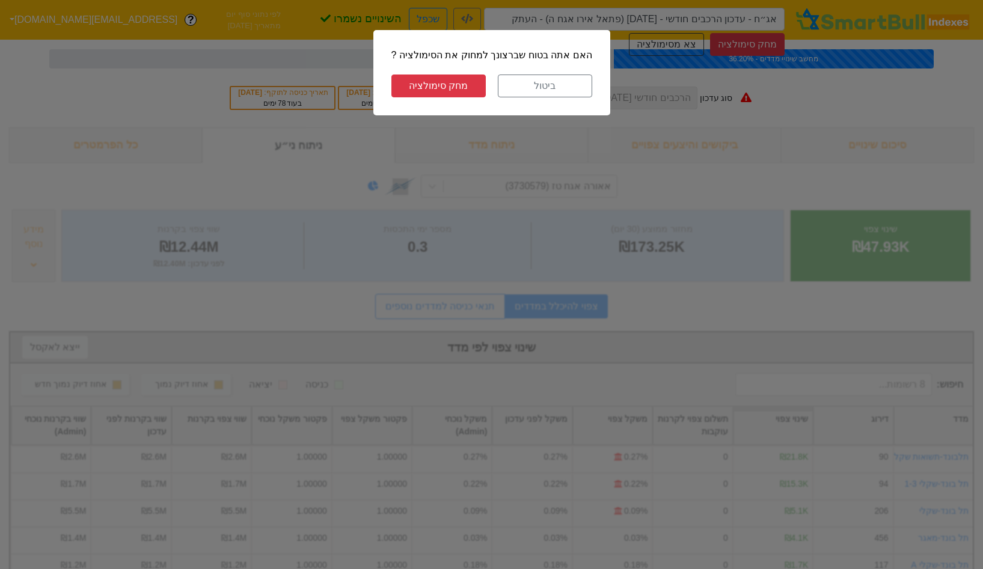
click at [440, 79] on button "מחק סימולציה" at bounding box center [438, 86] width 94 height 23
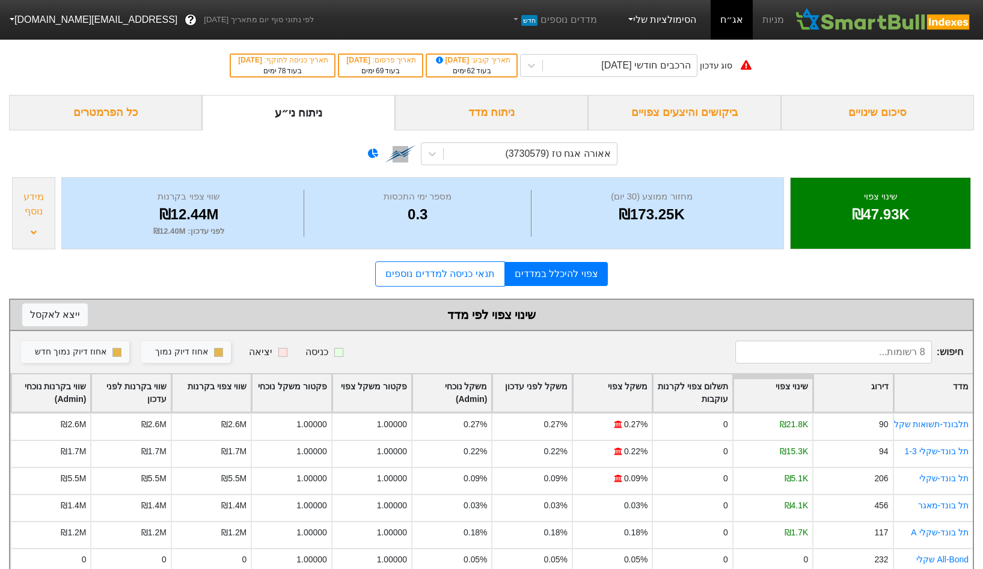
click at [671, 23] on link "הסימולציות שלי" at bounding box center [661, 20] width 81 height 24
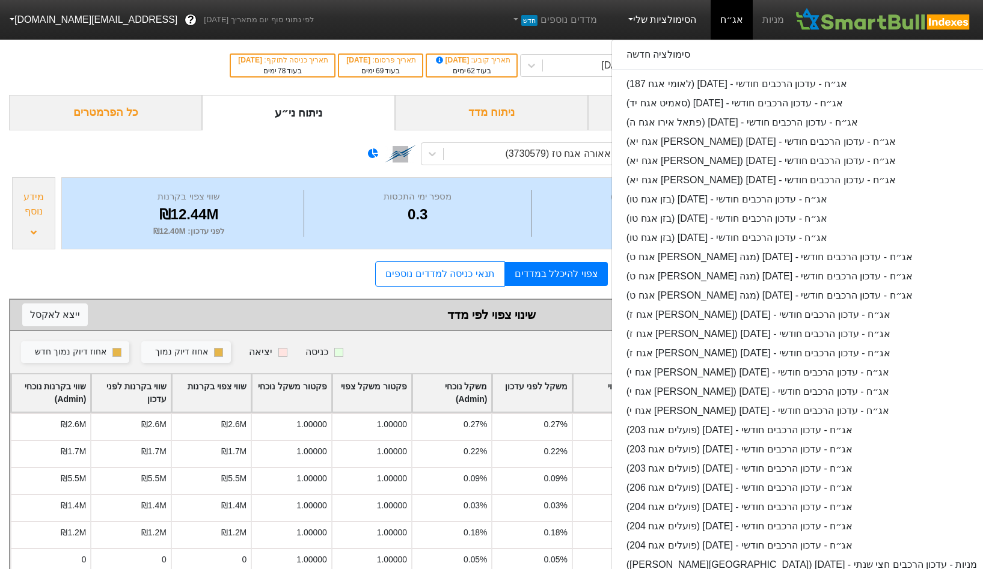
click at [492, 37] on div "מניות אג״ח הסימולציות שלי סימולציה חדשה אג״ח - עדכון הרכבים חודשי - 26/11/25 (ל…" at bounding box center [554, 20] width 480 height 40
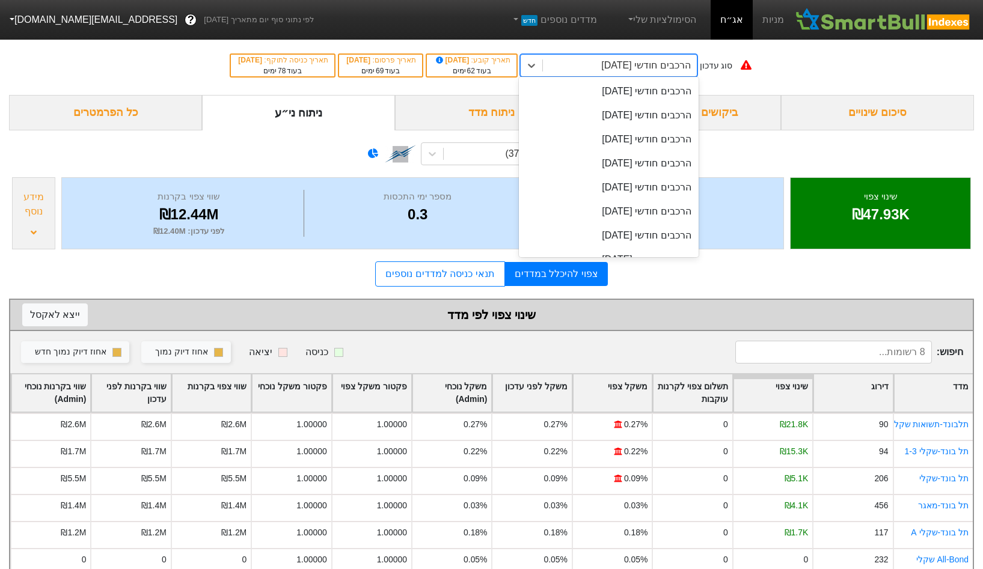
click at [638, 73] on div "הרכבים חודשי 26/11/2025" at bounding box center [619, 66] width 153 height 22
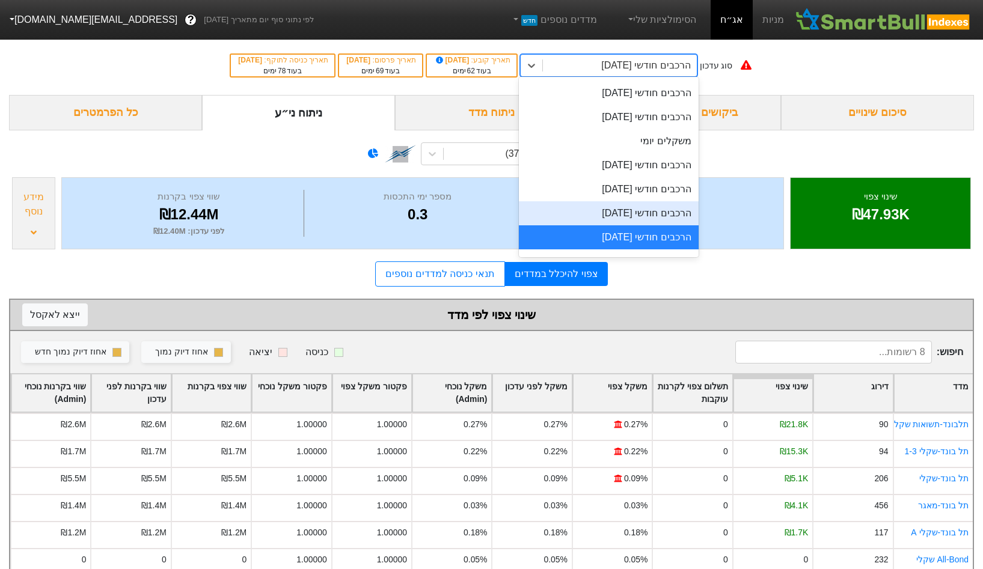
click at [624, 209] on div "הרכבים חודשי [DATE]" at bounding box center [608, 213] width 179 height 24
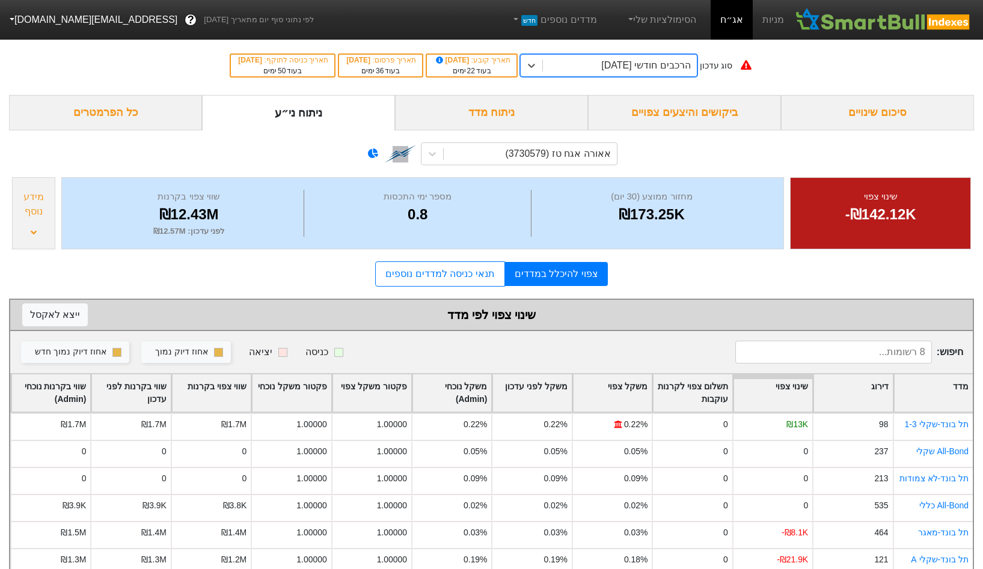
click at [620, 73] on div "הרכבים חודשי [DATE]" at bounding box center [619, 66] width 153 height 22
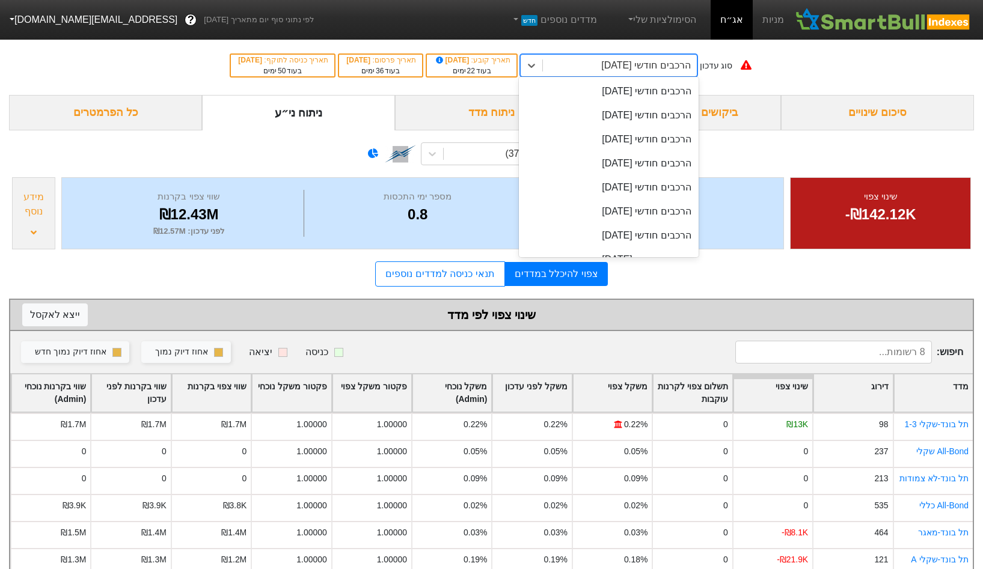
scroll to position [407, 0]
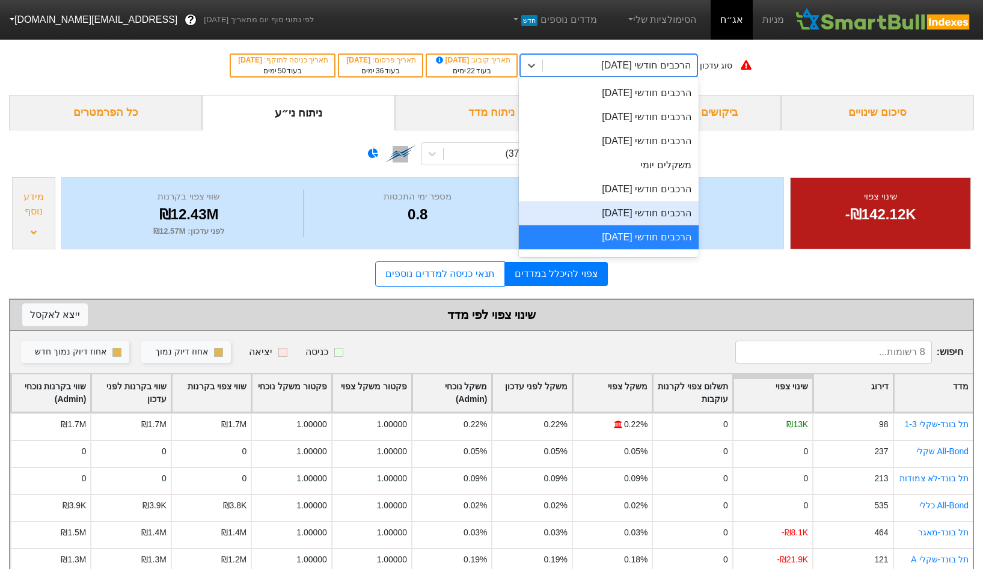
click at [607, 204] on div "הרכבים חודשי 29/09/2025" at bounding box center [608, 213] width 179 height 24
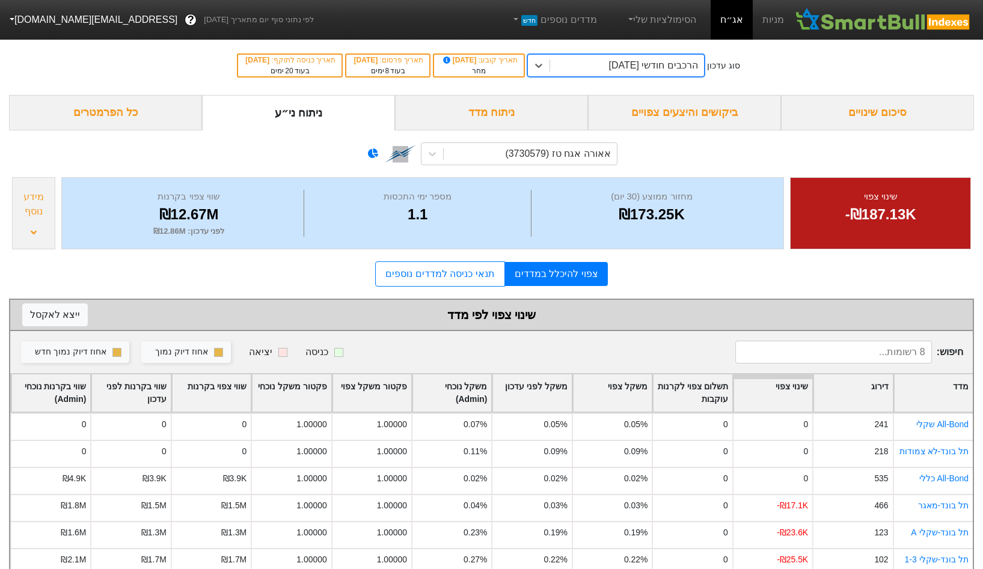
click at [685, 62] on div "הרכבים חודשי 29/09/2025" at bounding box center [653, 65] width 89 height 14
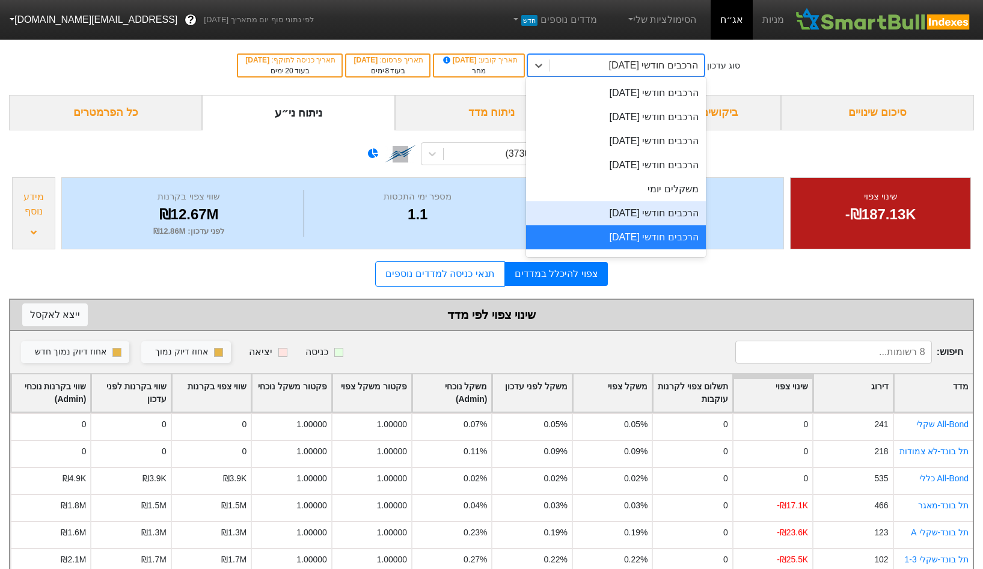
scroll to position [397, 0]
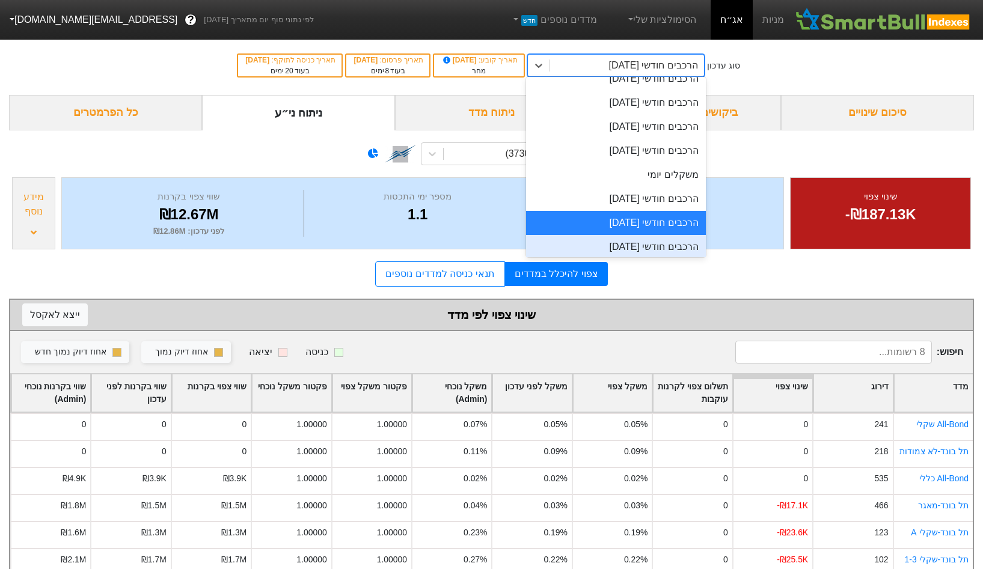
click at [625, 240] on div "הרכבים חודשי [DATE]" at bounding box center [615, 247] width 179 height 24
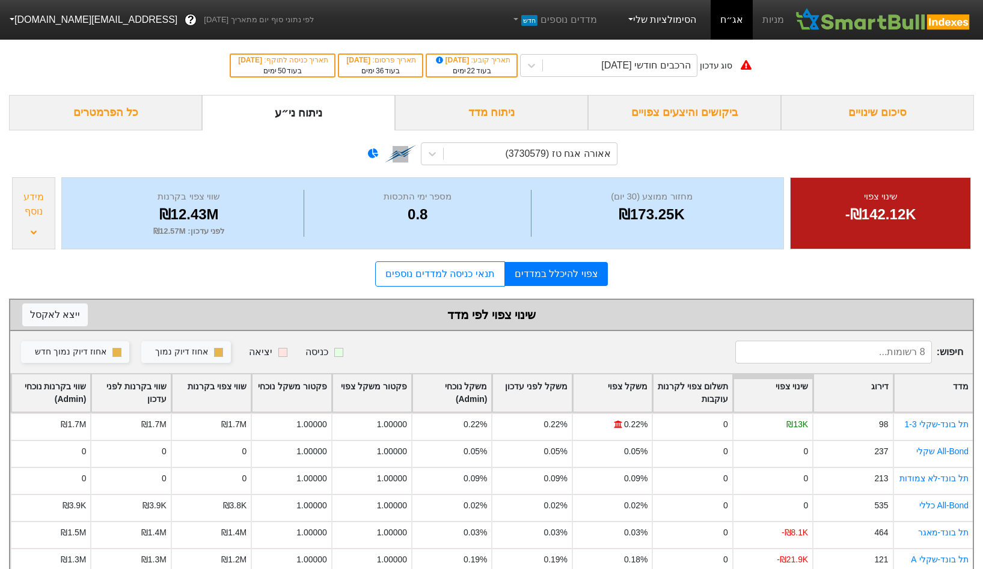
click at [686, 23] on link "הסימולציות שלי" at bounding box center [661, 20] width 81 height 24
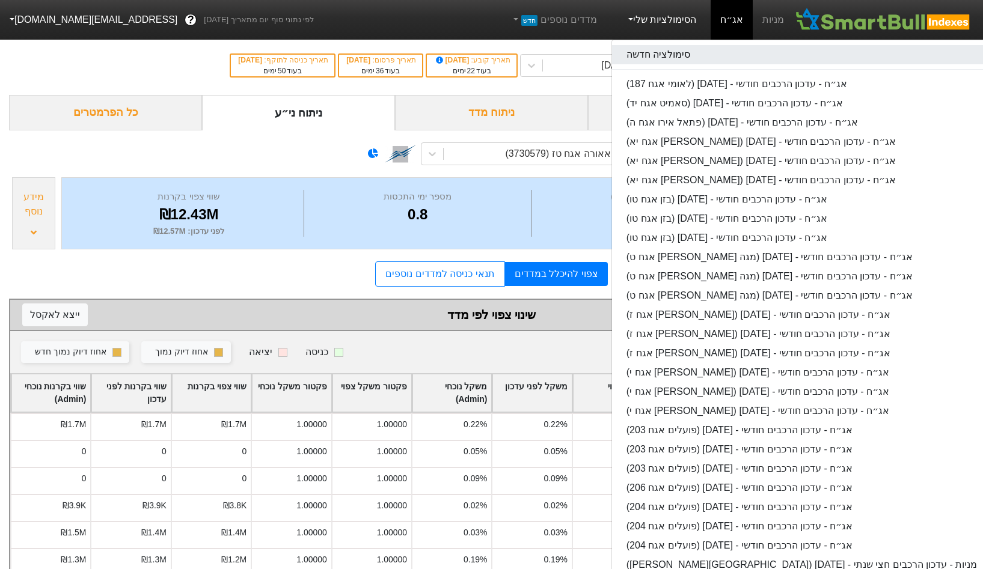
click at [684, 62] on link "סימולציה חדשה" at bounding box center [801, 54] width 379 height 19
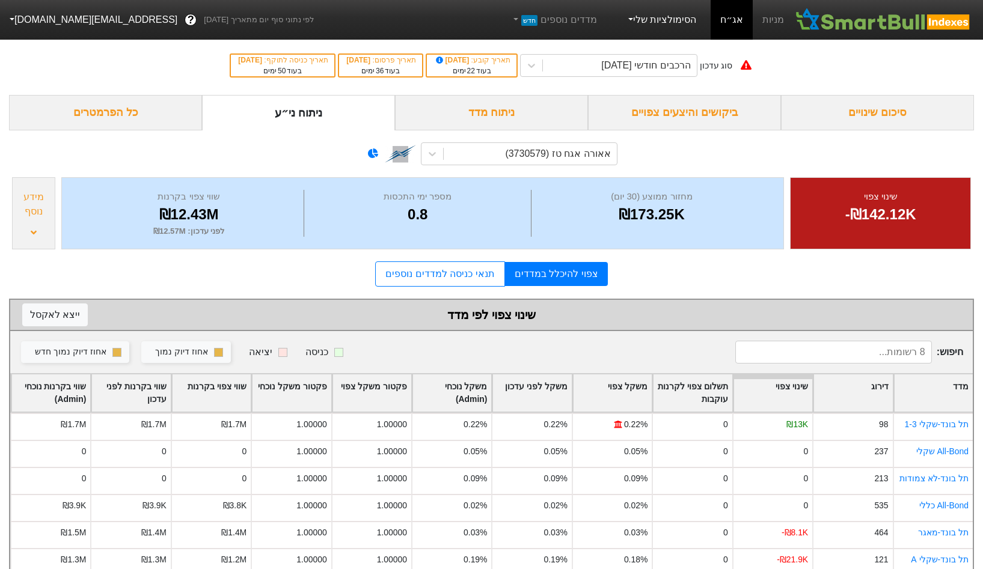
click at [651, 26] on link "הסימולציות שלי" at bounding box center [661, 20] width 81 height 24
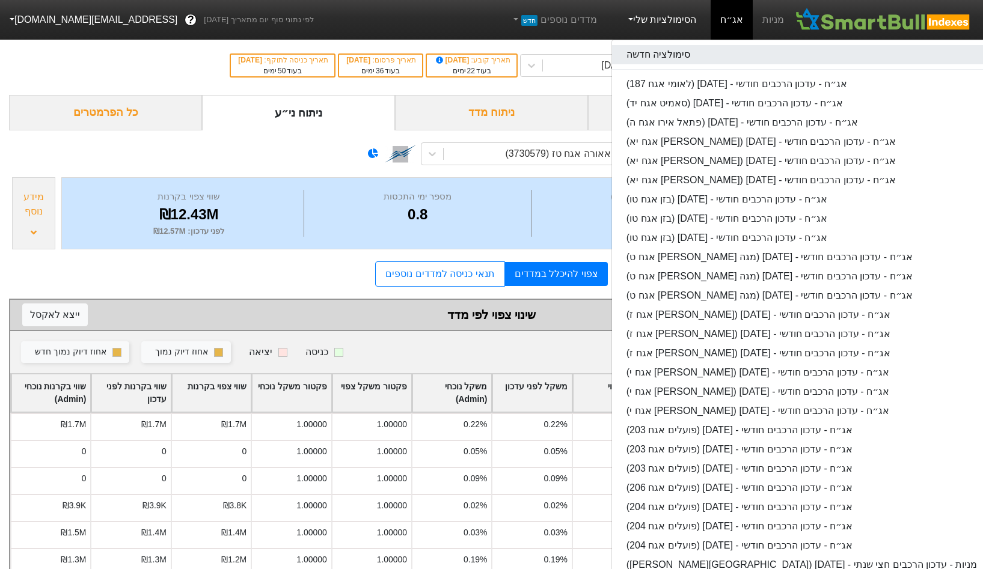
click at [651, 53] on link "סימולציה חדשה" at bounding box center [801, 54] width 379 height 19
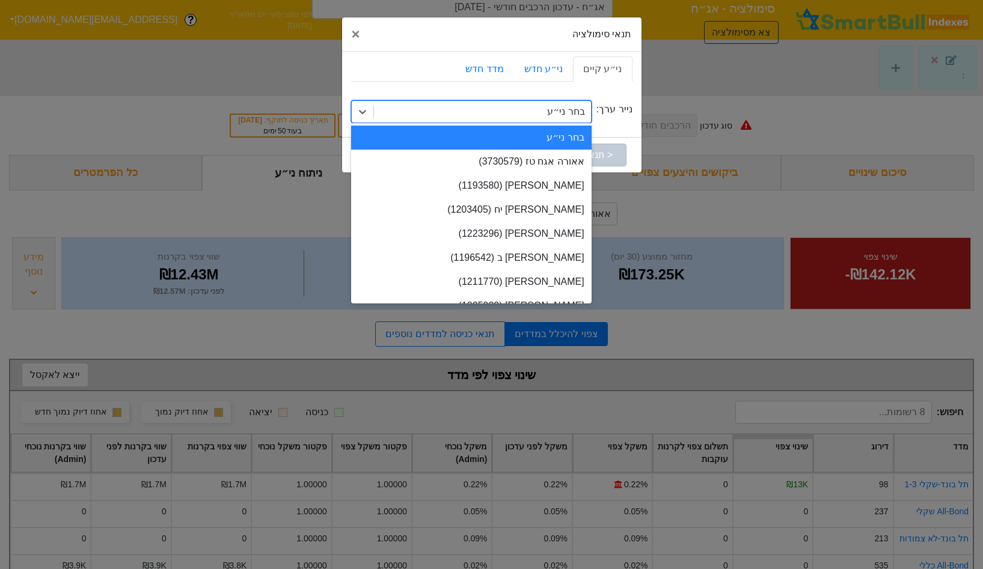
click at [571, 121] on div "בחר ני״ע" at bounding box center [482, 112] width 217 height 22
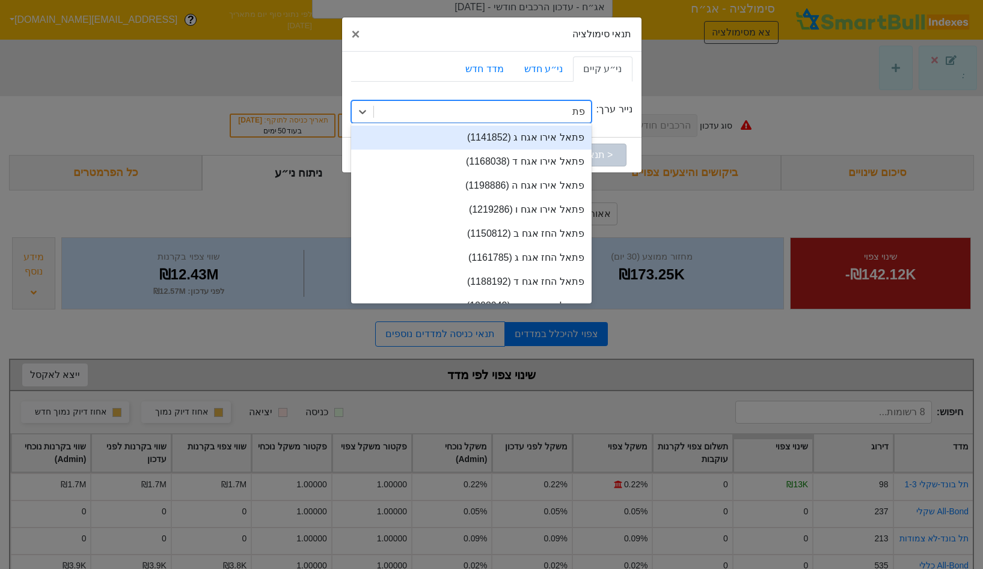
type input "פתאל"
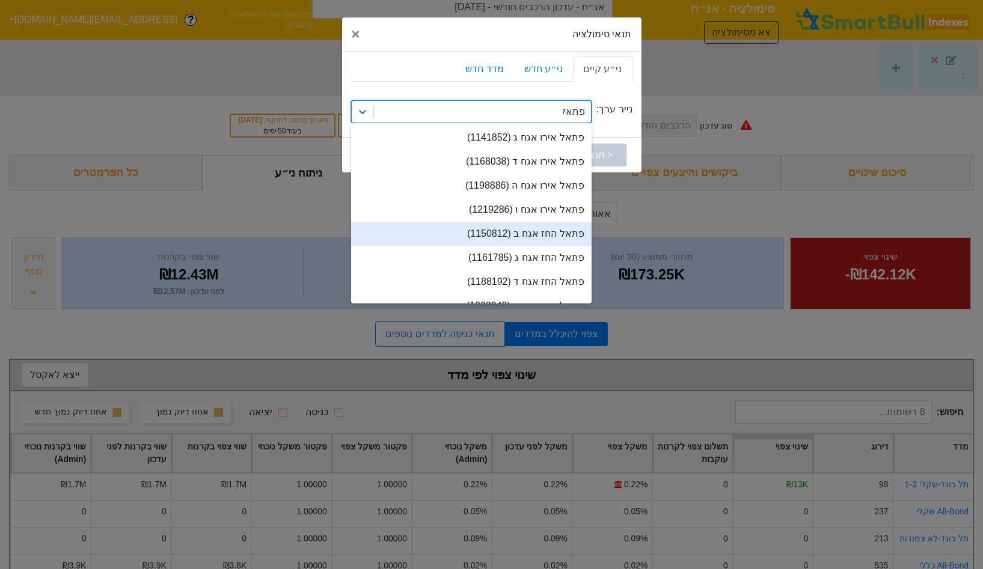
scroll to position [17, 0]
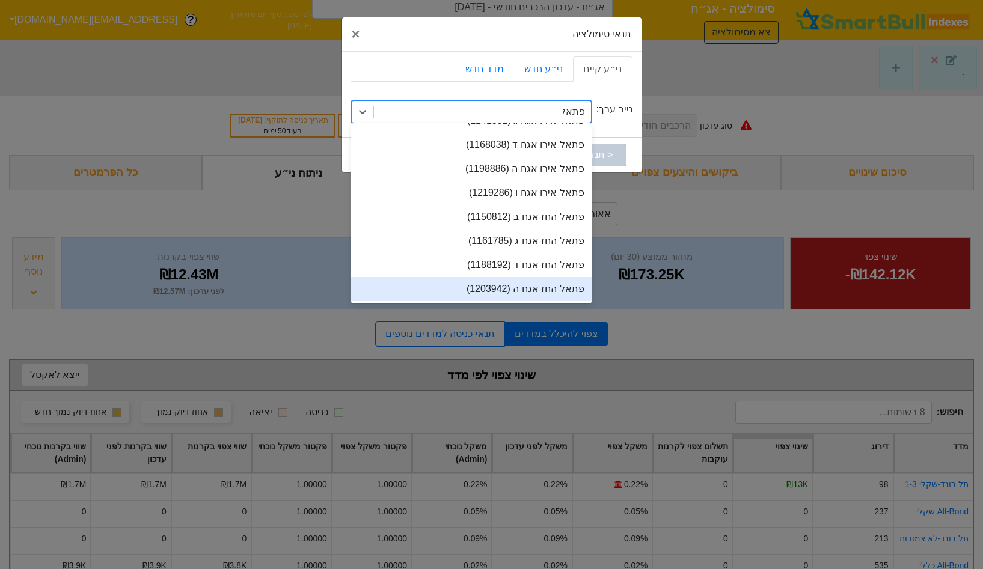
click at [531, 279] on div "פתאל החז אגח ה (1203942)" at bounding box center [471, 289] width 240 height 24
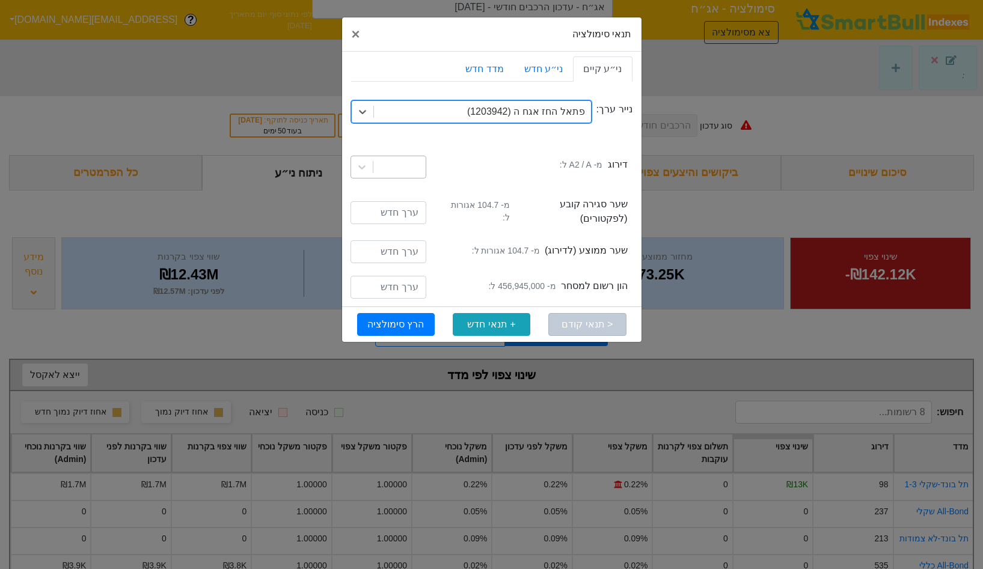
click at [414, 167] on div at bounding box center [399, 167] width 52 height 22
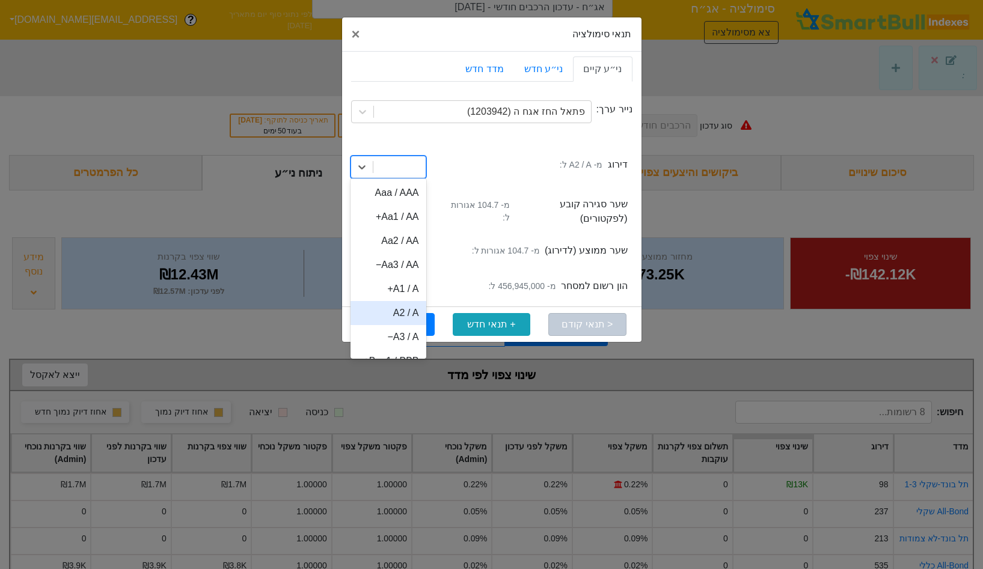
click at [409, 314] on div "A2 / A" at bounding box center [388, 313] width 76 height 24
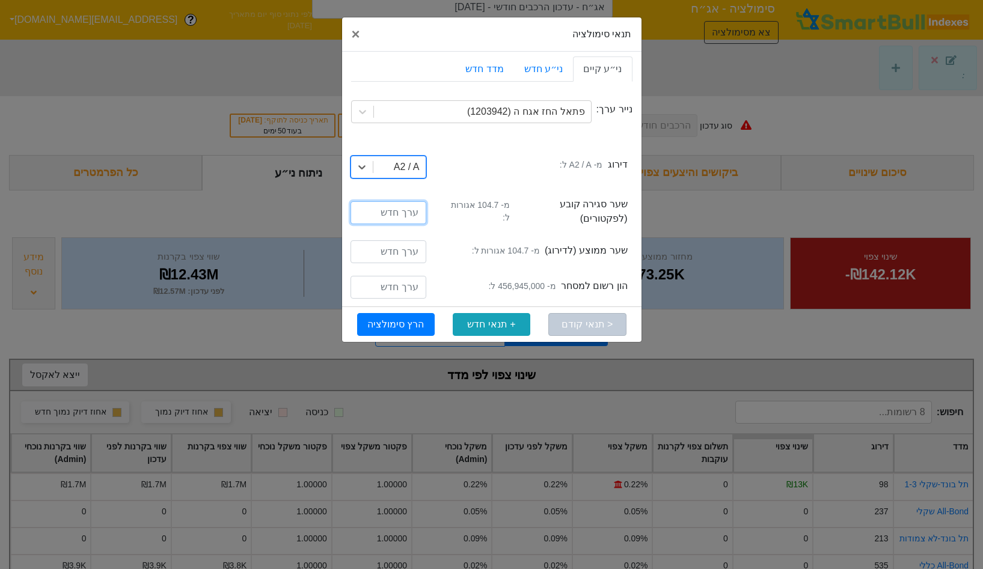
click at [411, 206] on input "number" at bounding box center [388, 212] width 76 height 23
type input "104.7"
click at [385, 249] on input "number" at bounding box center [388, 251] width 76 height 23
paste input "104.7"
type input "104.7"
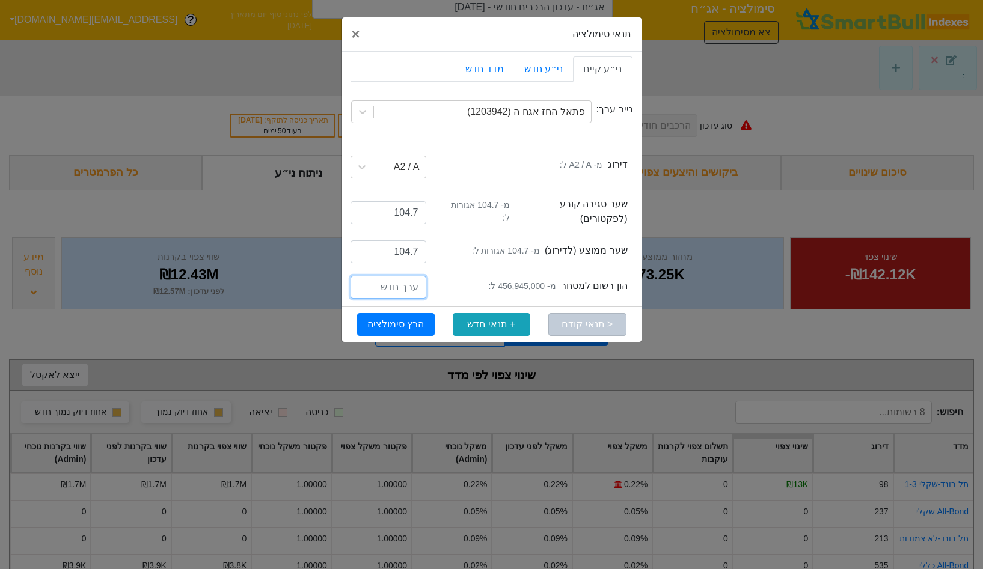
click at [399, 276] on input "number" at bounding box center [388, 287] width 76 height 23
type input "456945000"
click at [397, 313] on button "הרץ סימולציה" at bounding box center [396, 324] width 78 height 23
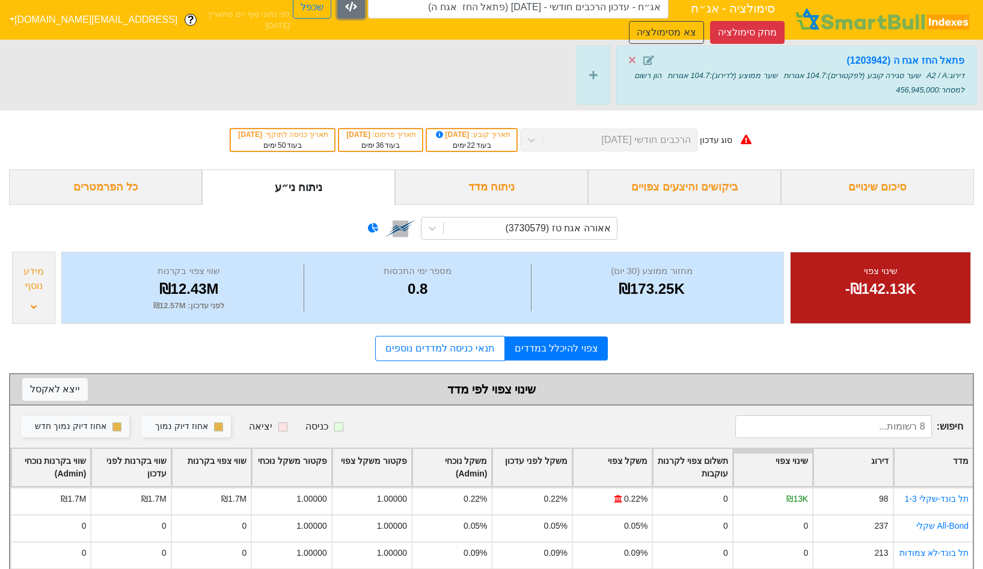
click at [345, 9] on icon "button" at bounding box center [351, 7] width 12 height 10
click at [293, 15] on button "שכפל" at bounding box center [312, 7] width 38 height 23
type input "אג״ח - עדכון הרכבים חודשי - [DATE] (פתאל החז אגח ה) - העתק"
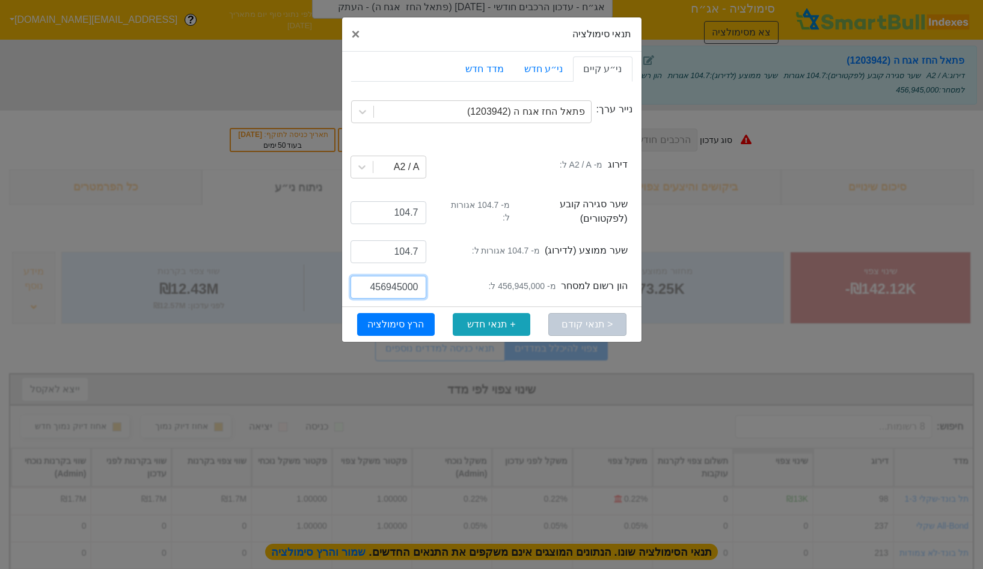
click at [385, 286] on input "456945000" at bounding box center [388, 287] width 76 height 23
paste input "61"
type input "616945000"
click at [383, 314] on button "הרץ סימולציה" at bounding box center [396, 324] width 78 height 23
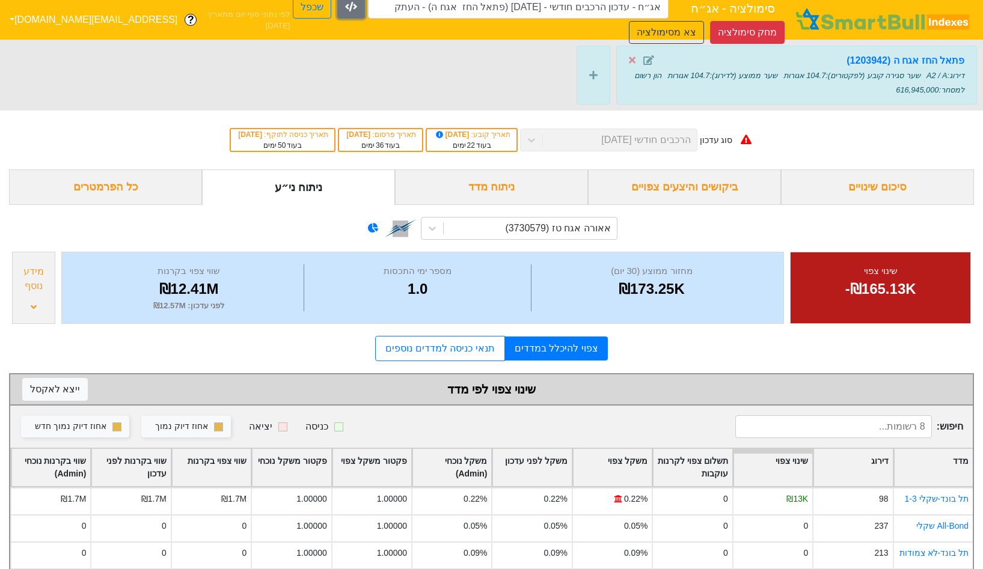
click at [345, 8] on icon "button" at bounding box center [351, 7] width 12 height 10
click at [293, 10] on button "שכפל" at bounding box center [312, 7] width 38 height 23
type input "אג״ח - עדכון הרכבים חודשי - [DATE] (פתאל החז אגח ה) - העתק - העתק"
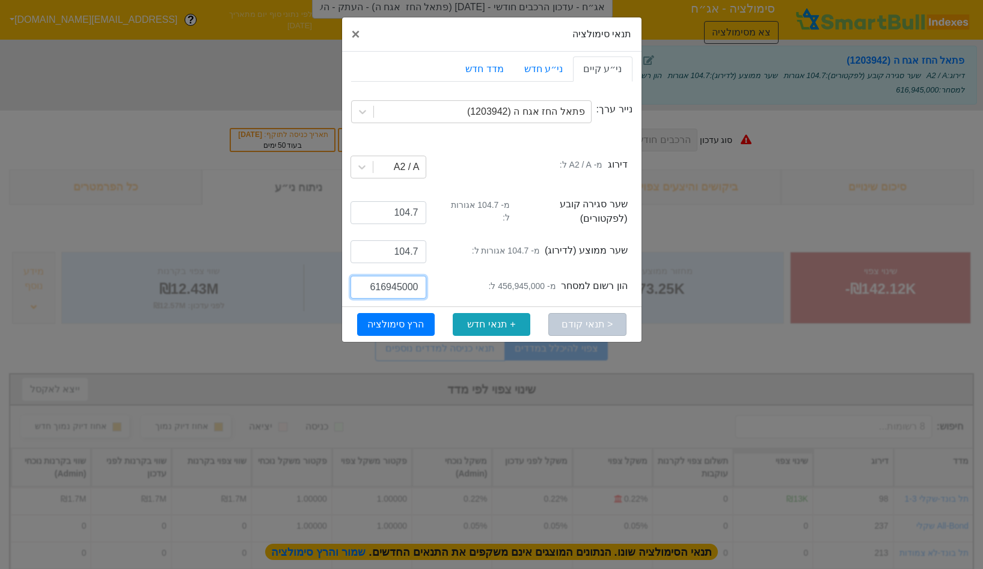
click at [371, 280] on input "616945000" at bounding box center [388, 287] width 76 height 23
type input "716945000"
click at [404, 325] on button "הרץ סימולציה" at bounding box center [396, 324] width 78 height 23
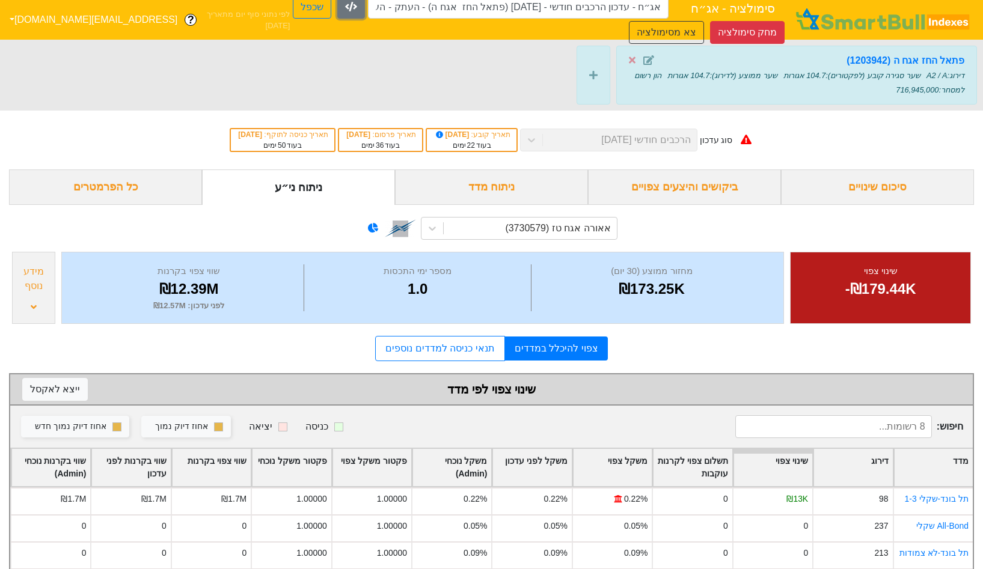
click at [337, 13] on button "button" at bounding box center [351, 7] width 28 height 23
